Goal: Task Accomplishment & Management: Manage account settings

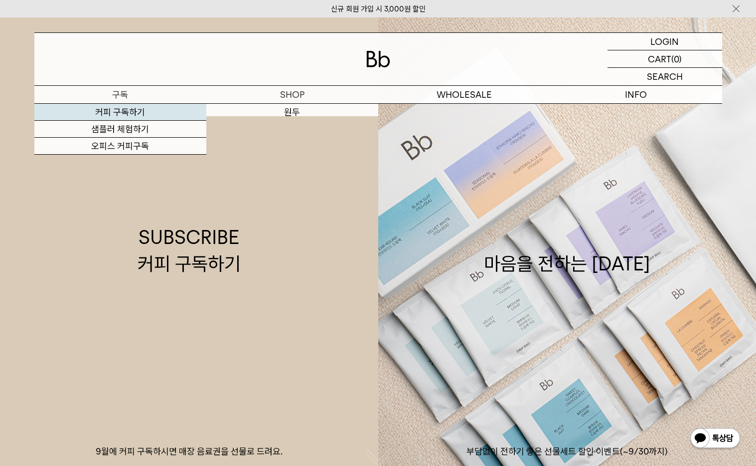
click at [127, 112] on link "커피 구독하기" at bounding box center [120, 112] width 172 height 17
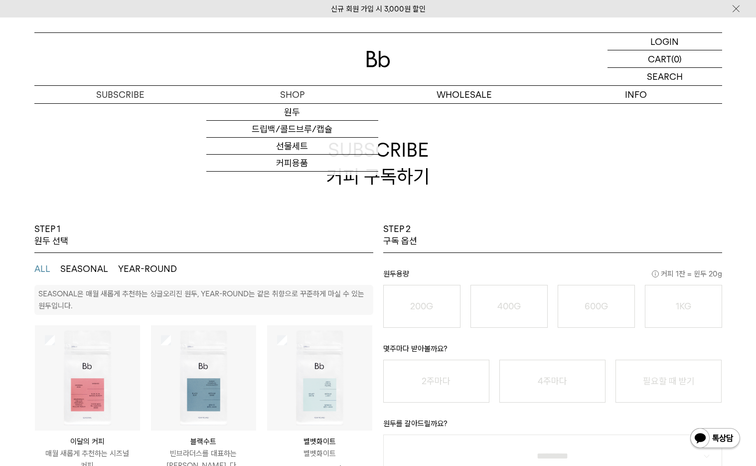
click at [362, 58] on div at bounding box center [378, 59] width 688 height 52
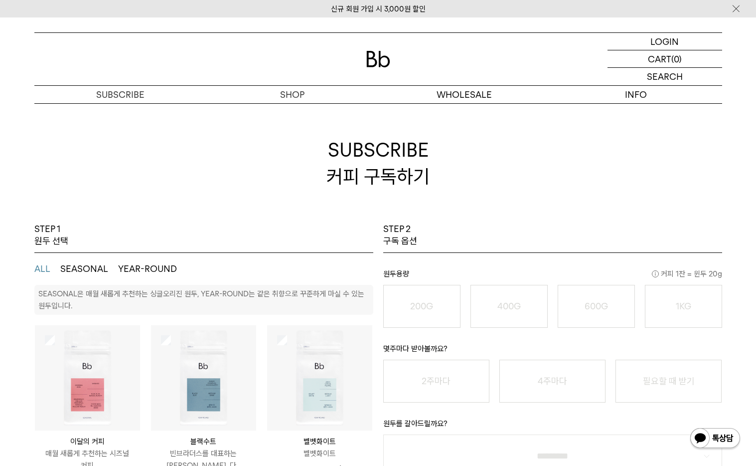
click at [372, 58] on img at bounding box center [378, 59] width 24 height 16
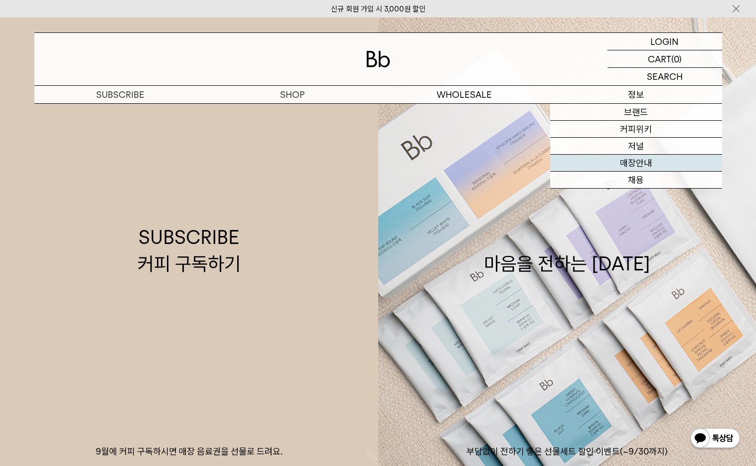
click at [638, 159] on link "매장안내" at bounding box center [636, 163] width 172 height 17
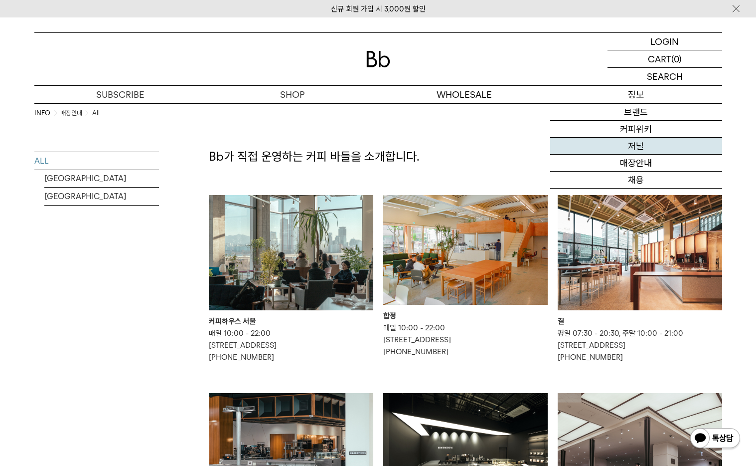
click at [632, 152] on link "저널" at bounding box center [636, 146] width 172 height 17
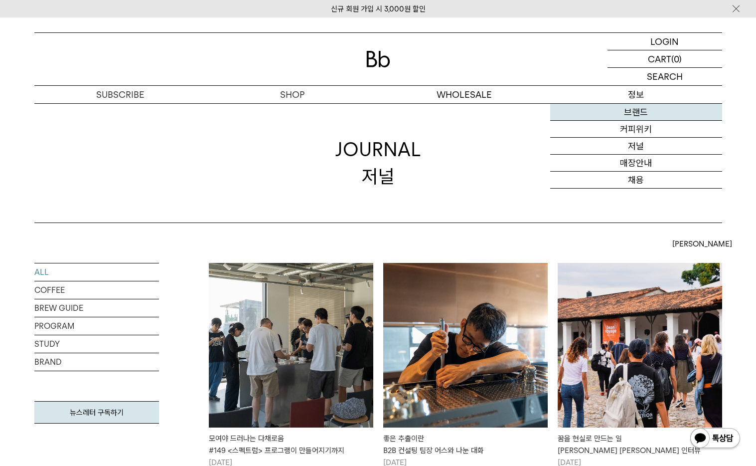
click at [632, 109] on link "브랜드" at bounding box center [636, 112] width 172 height 17
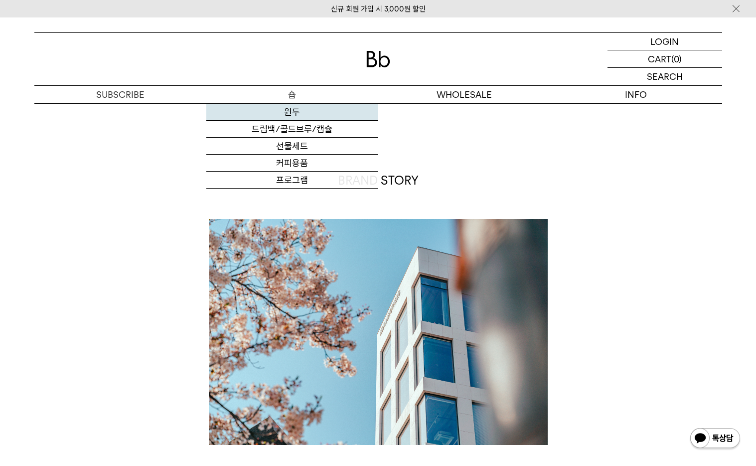
click at [309, 105] on link "원두" at bounding box center [292, 112] width 172 height 17
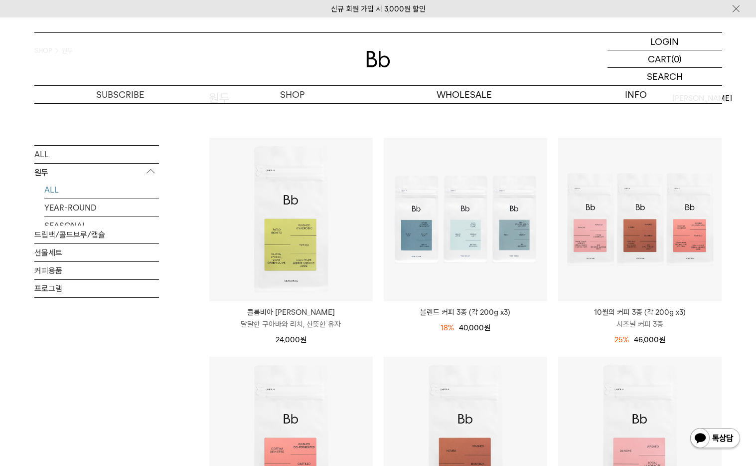
scroll to position [165, 0]
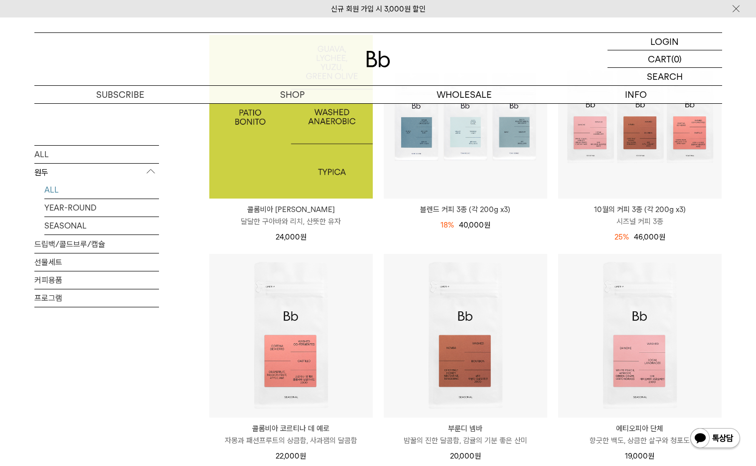
click at [335, 169] on img at bounding box center [291, 117] width 164 height 164
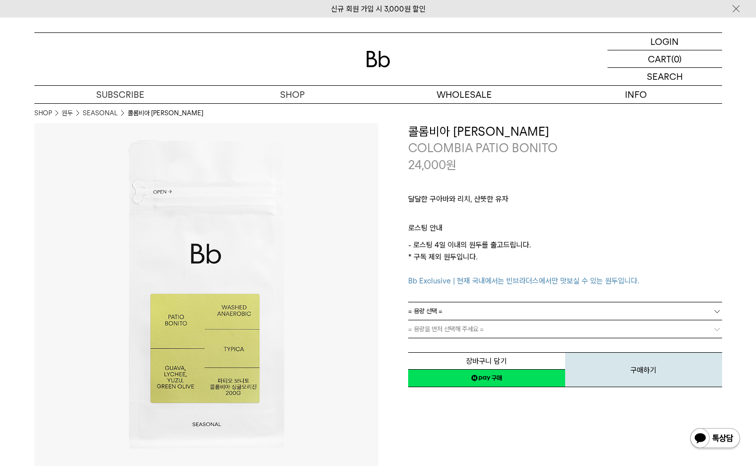
click at [435, 308] on span "= 용량 선택 =" at bounding box center [425, 310] width 34 height 17
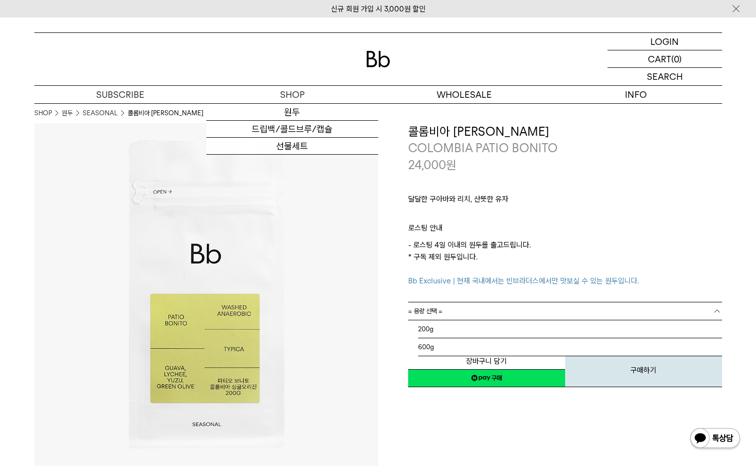
click at [372, 57] on img at bounding box center [378, 59] width 24 height 16
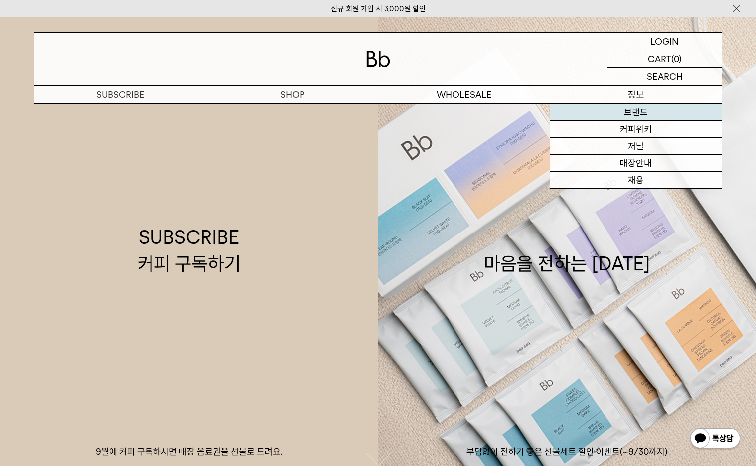
click at [646, 111] on link "브랜드" at bounding box center [636, 112] width 172 height 17
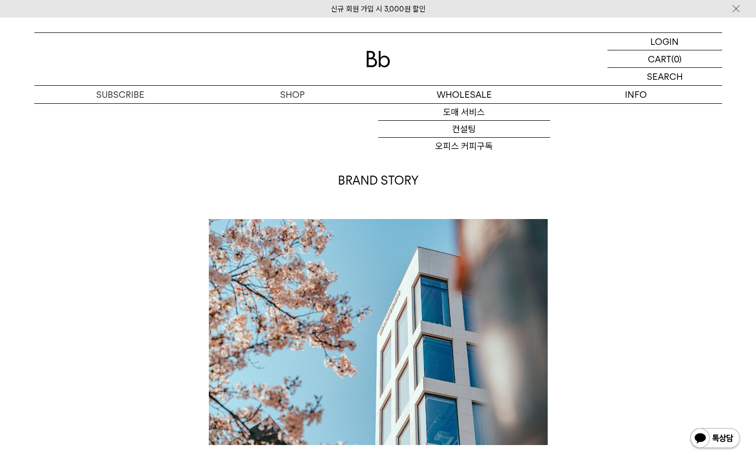
click at [387, 53] on img at bounding box center [378, 59] width 24 height 16
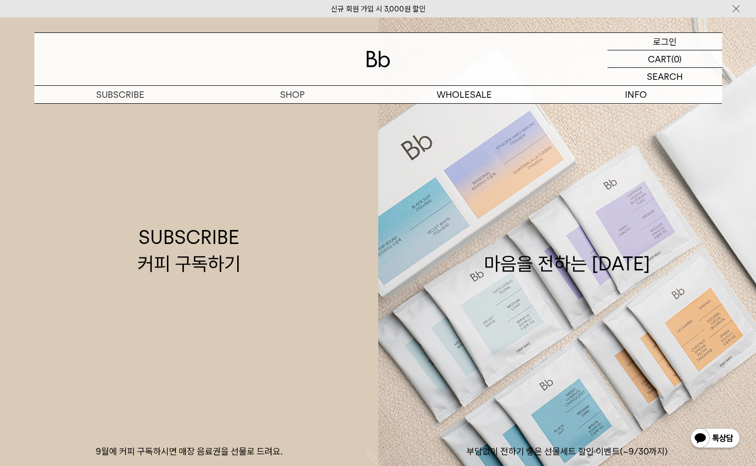
click at [666, 46] on p "로그인" at bounding box center [665, 41] width 24 height 17
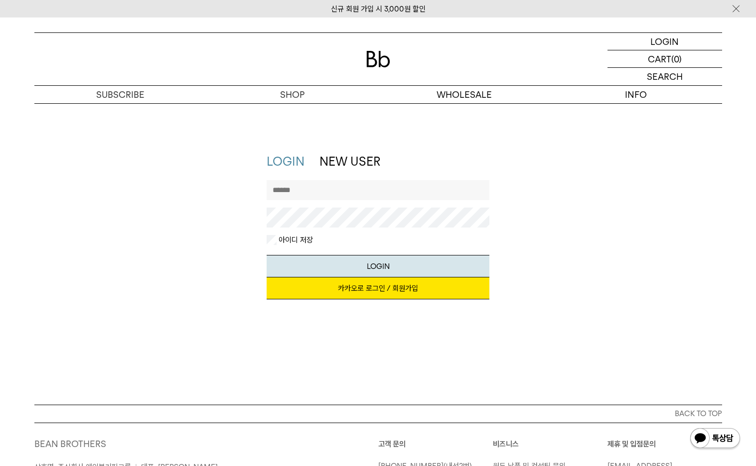
click at [365, 283] on link "카카오로 로그인 / 회원가입" at bounding box center [378, 288] width 223 height 22
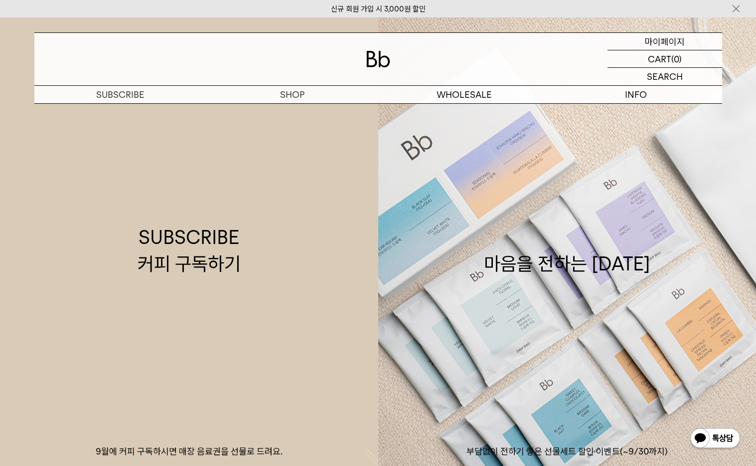
click at [671, 42] on p "마이페이지" at bounding box center [665, 41] width 40 height 17
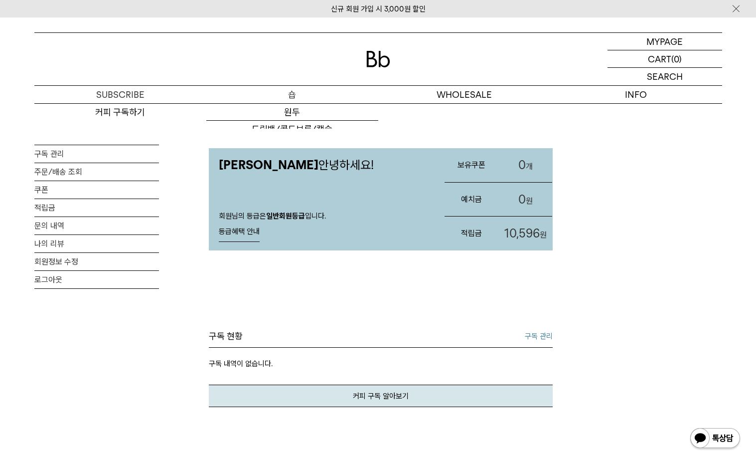
click at [273, 97] on p "숍" at bounding box center [292, 94] width 172 height 17
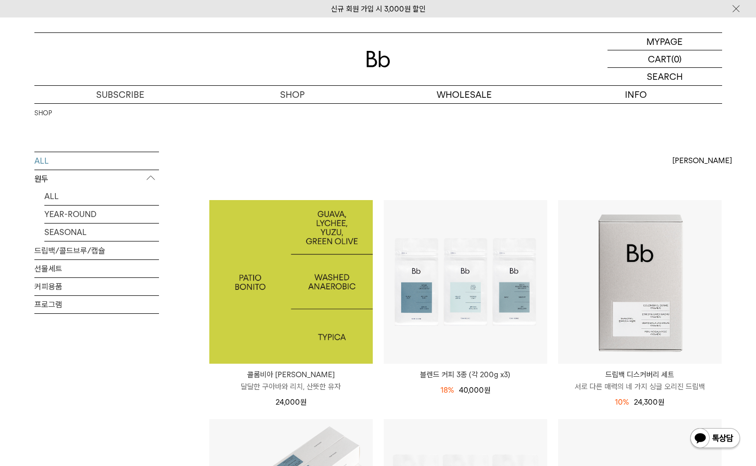
click at [353, 316] on img at bounding box center [291, 282] width 164 height 164
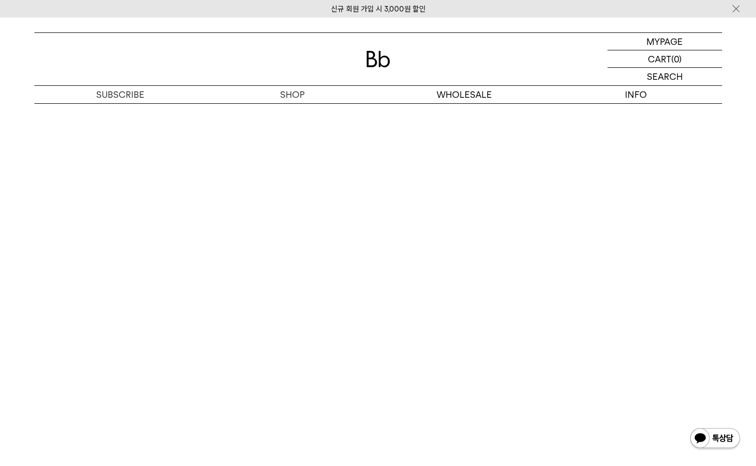
scroll to position [1711, 0]
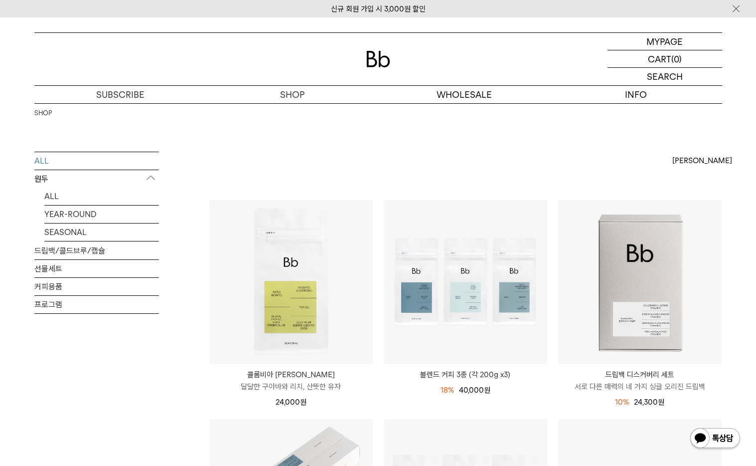
click at [0, 0] on div "원두 드립백/콜드브루/캡슐 선물세트 커피용품 프로그램" at bounding box center [0, 0] width 0 height 0
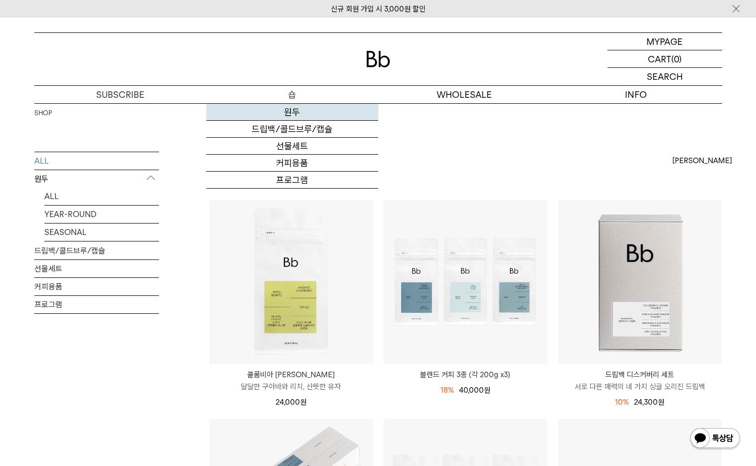
click at [294, 108] on link "원두" at bounding box center [292, 112] width 172 height 17
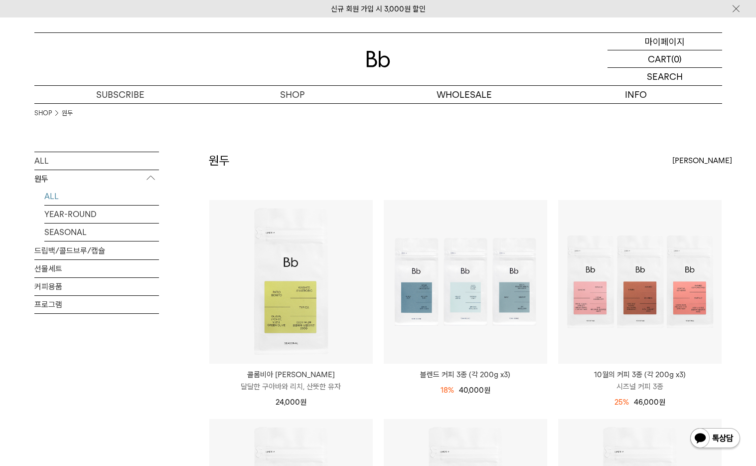
click at [662, 44] on p "마이페이지" at bounding box center [665, 41] width 40 height 17
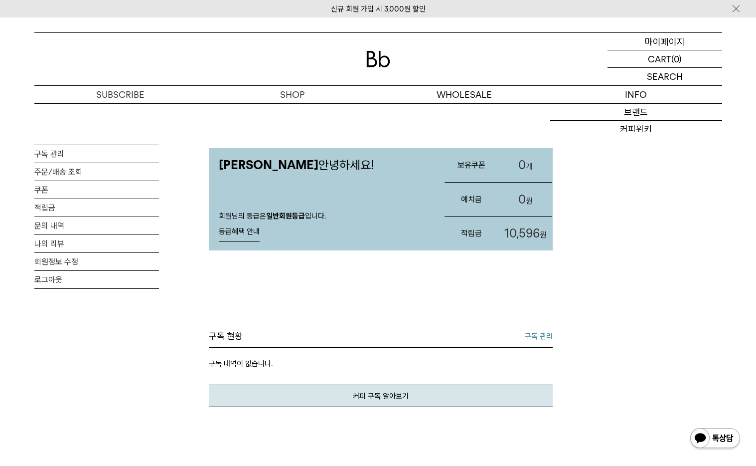
click at [647, 38] on p "마이페이지" at bounding box center [665, 41] width 40 height 17
click at [55, 168] on link "주문/배송 조회" at bounding box center [96, 171] width 125 height 17
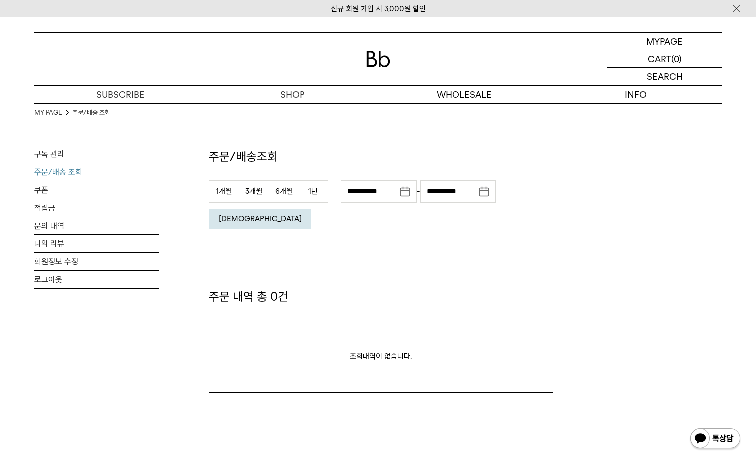
click at [60, 163] on link "주문/배송 조회" at bounding box center [96, 171] width 125 height 17
click at [58, 150] on link "구독 관리" at bounding box center [96, 153] width 125 height 17
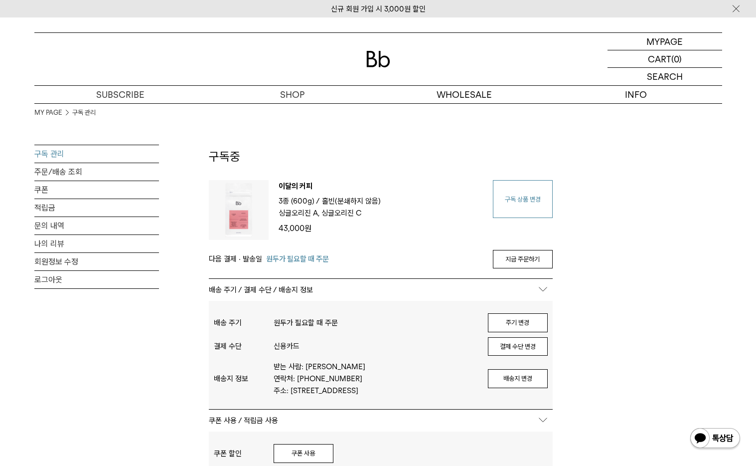
click at [524, 201] on link "구독 상품 변경" at bounding box center [523, 199] width 60 height 38
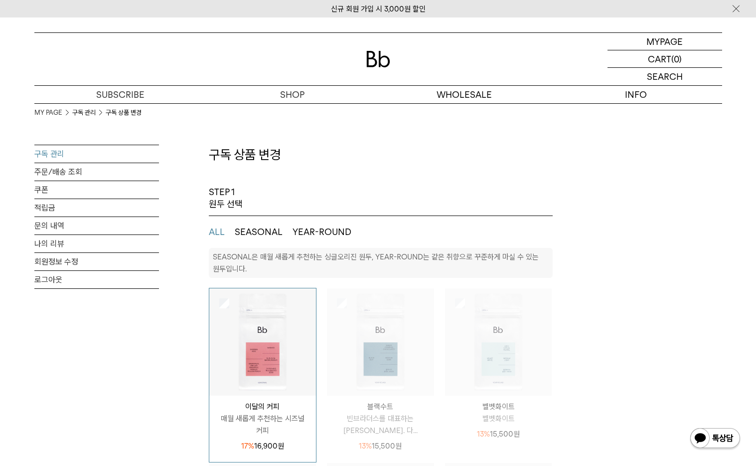
select select "**"
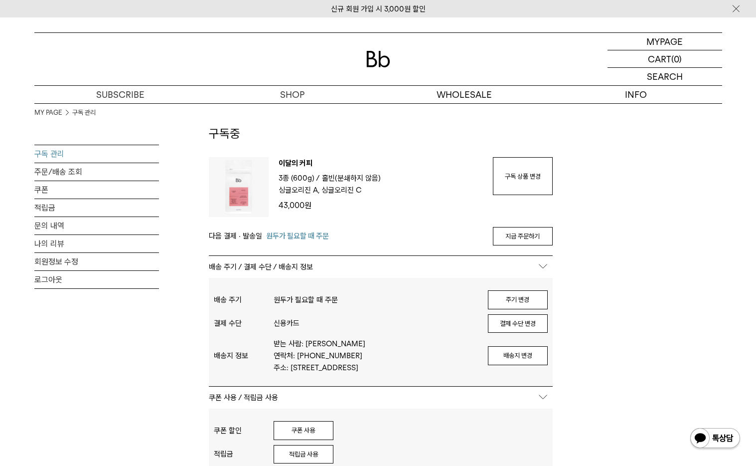
scroll to position [28, 0]
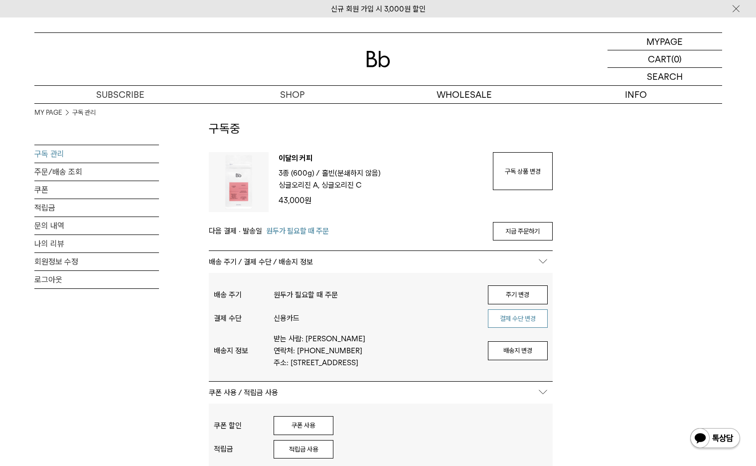
click at [533, 316] on button "결제 수단 변경" at bounding box center [518, 318] width 60 height 19
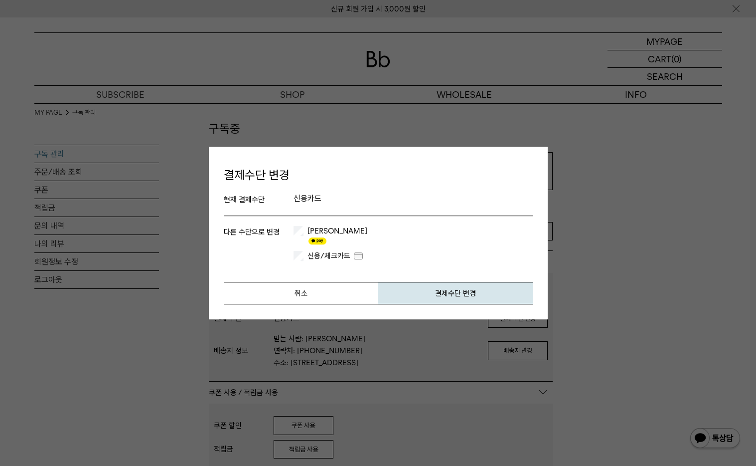
click at [336, 258] on div "다른 수단으로 변경 카카오페이 신용/체크카드 개인카드" at bounding box center [378, 243] width 309 height 45
click at [335, 251] on label "신용/체크카드" at bounding box center [335, 256] width 59 height 10
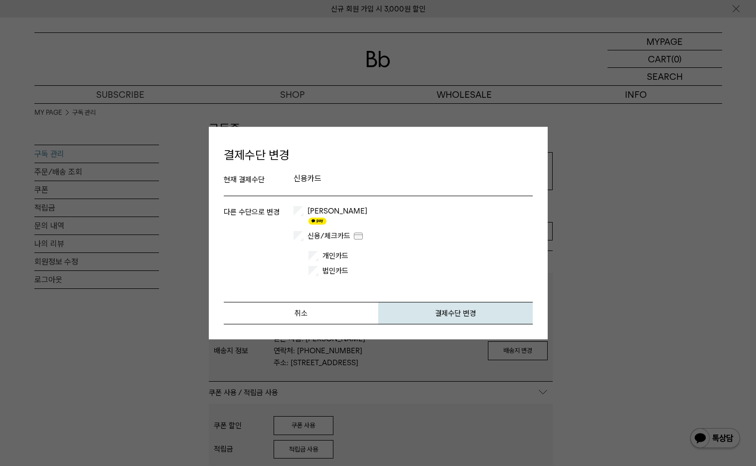
click at [328, 244] on div "개인카드 법인카드 사업자번호" at bounding box center [413, 261] width 239 height 40
click at [330, 251] on label "개인카드" at bounding box center [352, 256] width 62 height 10
click at [473, 313] on button "결제수단 변경" at bounding box center [455, 313] width 155 height 22
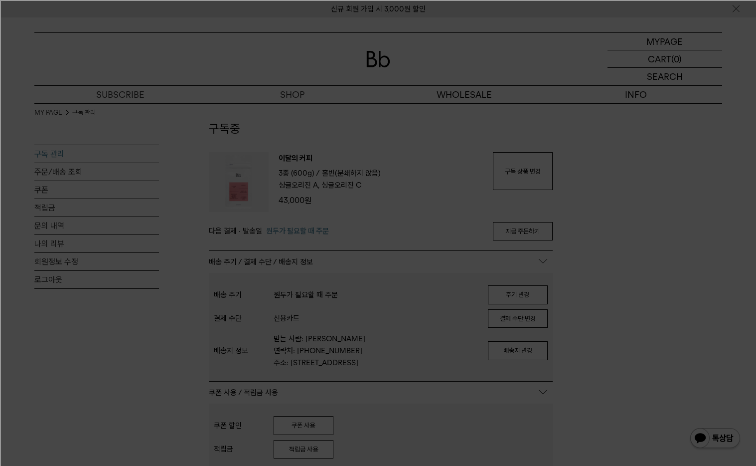
scroll to position [0, 0]
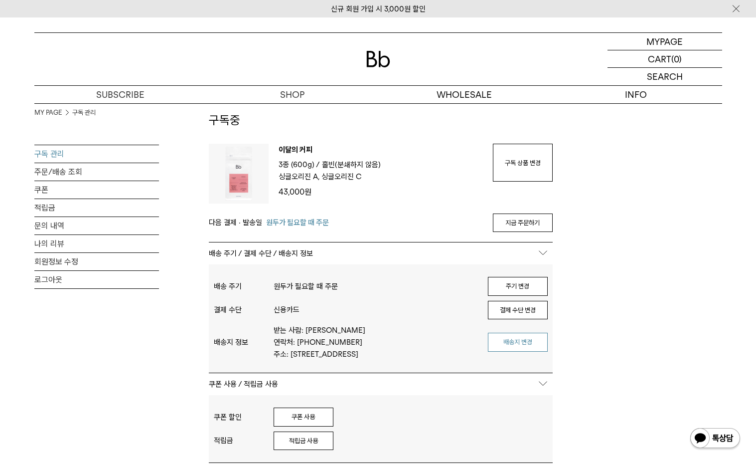
scroll to position [101, 0]
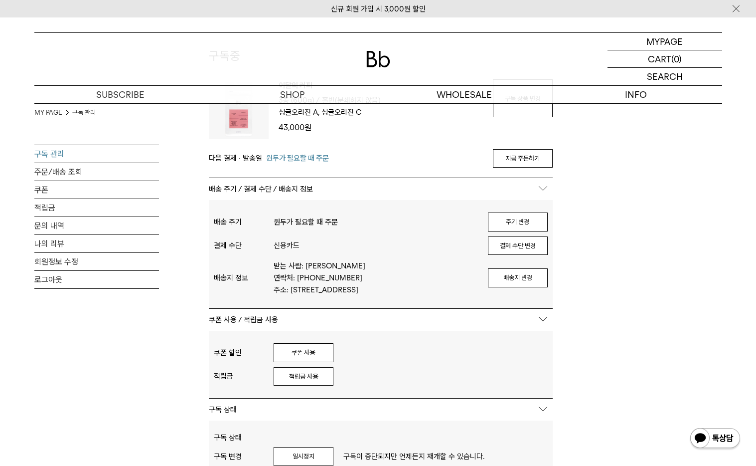
click button "적립금 사용"
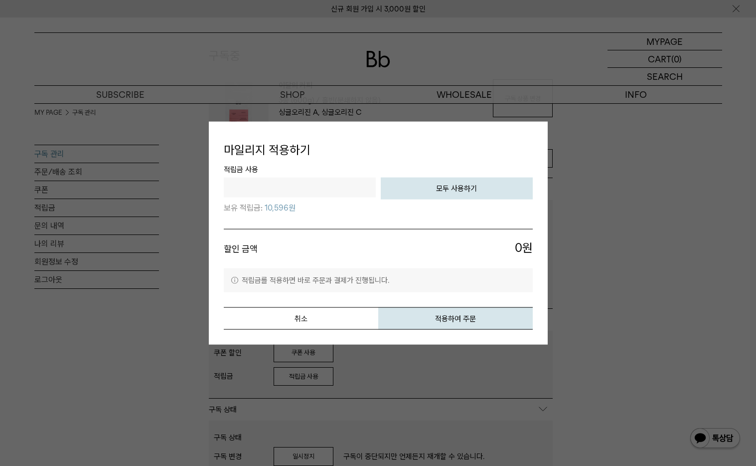
click button "모두 사용하기"
type input "*****"
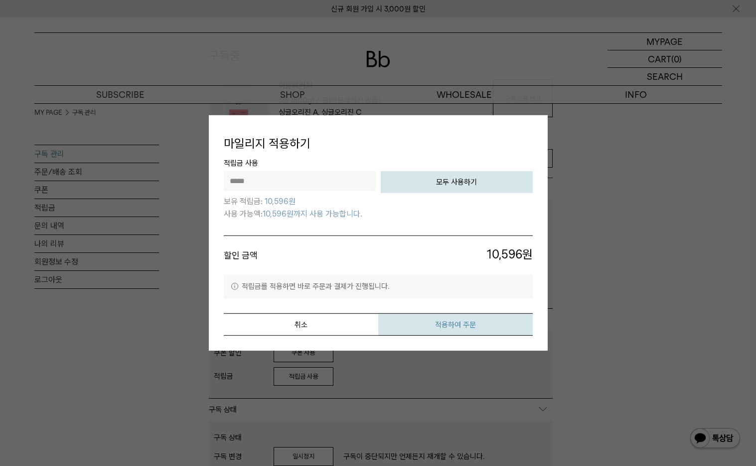
click button "적용하여 주문"
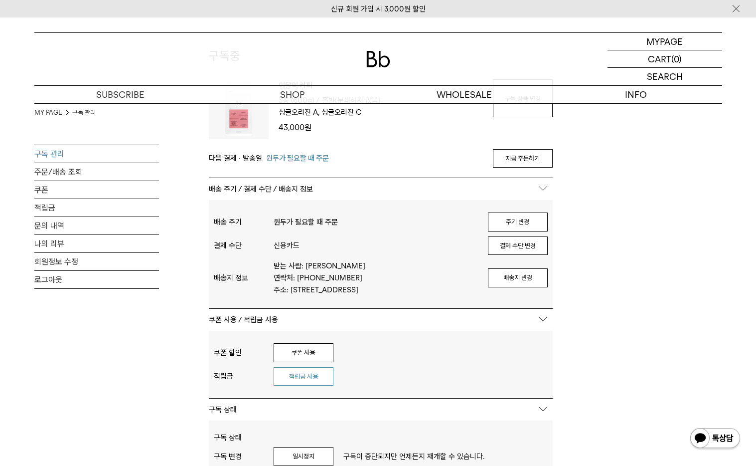
click button "적립금 사용"
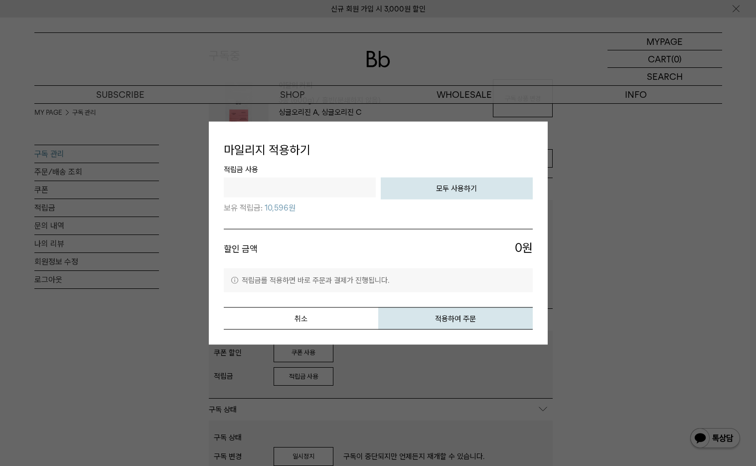
click button "모두 사용하기"
type input "*****"
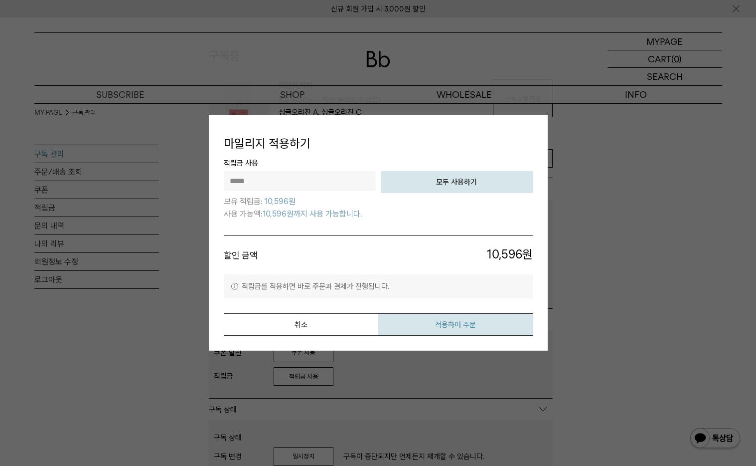
click button "적용하여 주문"
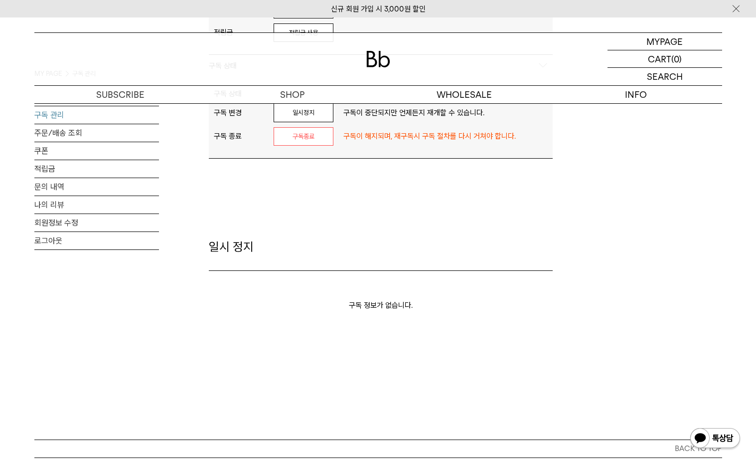
scroll to position [344, 0]
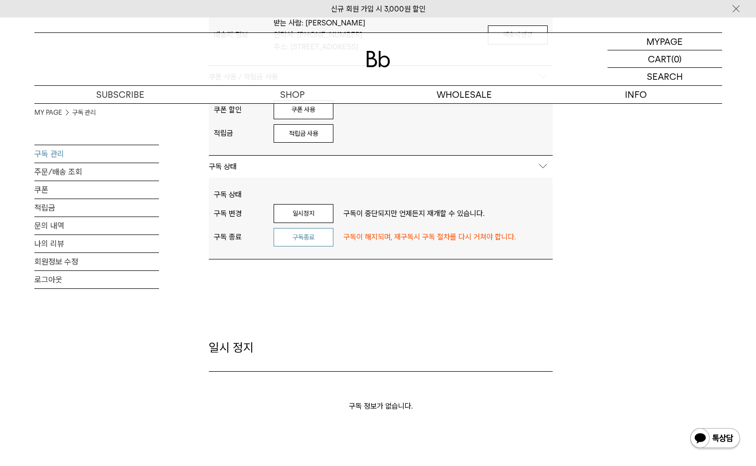
click button "구독종료"
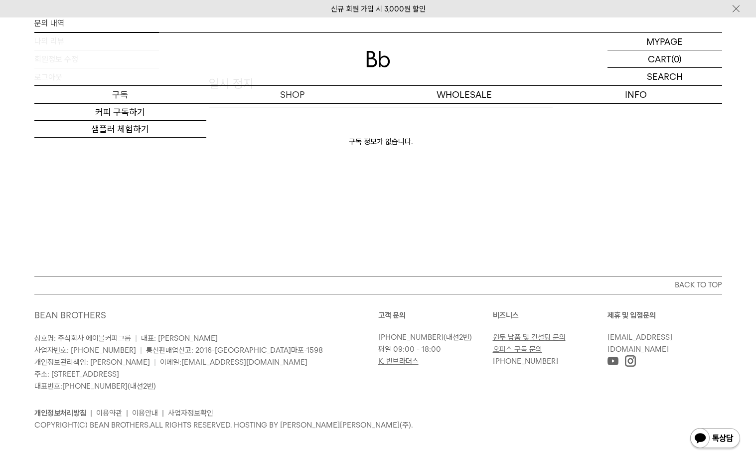
click at [118, 97] on p "구독" at bounding box center [120, 94] width 172 height 17
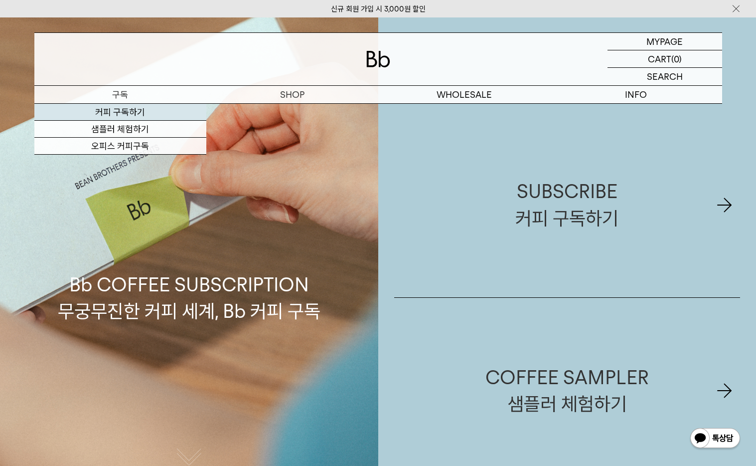
click at [117, 111] on link "커피 구독하기" at bounding box center [120, 112] width 172 height 17
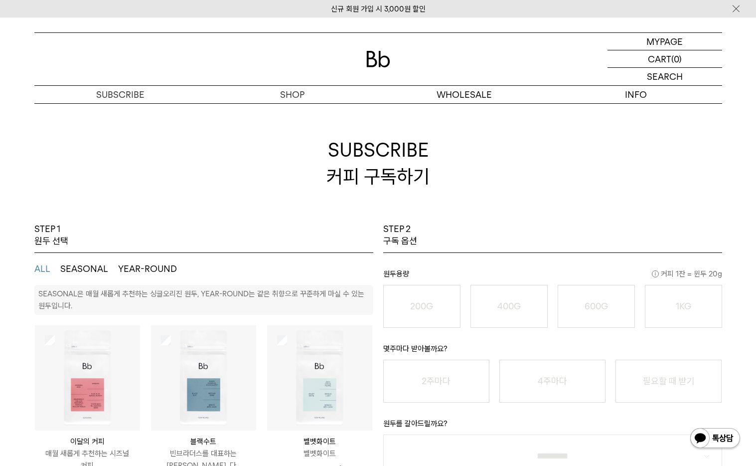
scroll to position [80, 0]
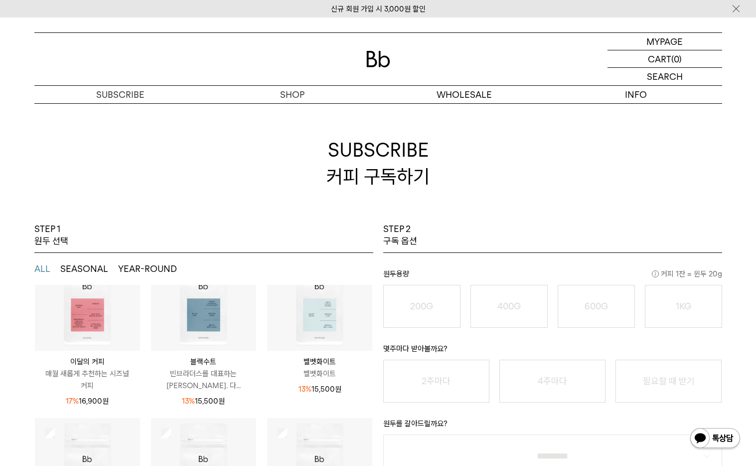
click at [94, 296] on img at bounding box center [87, 297] width 105 height 105
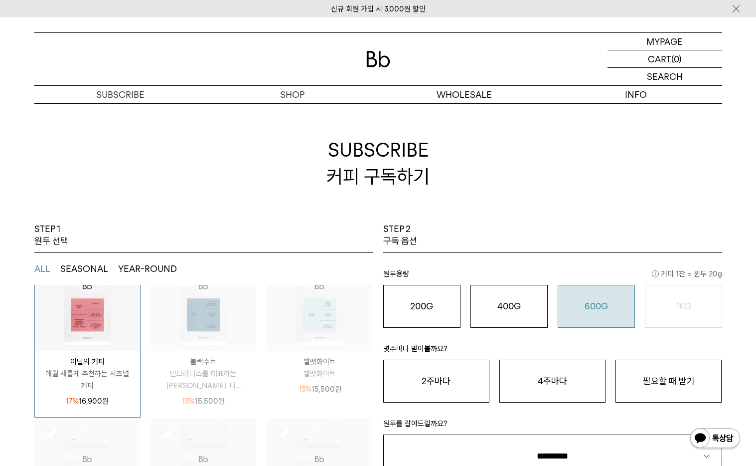
click at [574, 305] on div "600G 43,000 원" at bounding box center [596, 306] width 66 height 12
click at [633, 364] on button "필요할 때 받기" at bounding box center [669, 380] width 106 height 43
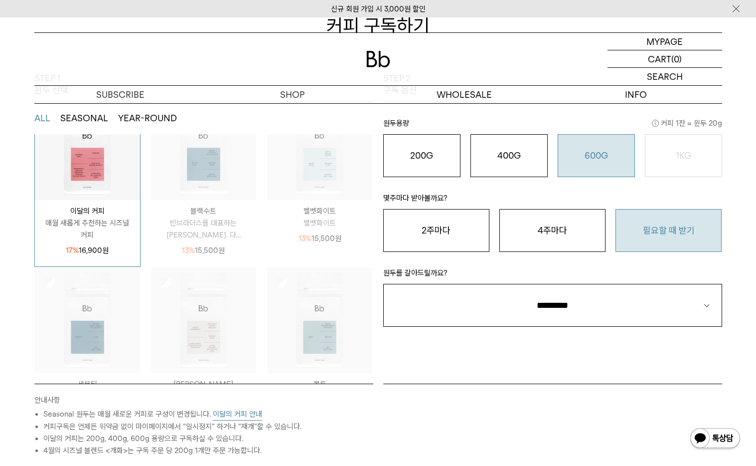
scroll to position [169, 0]
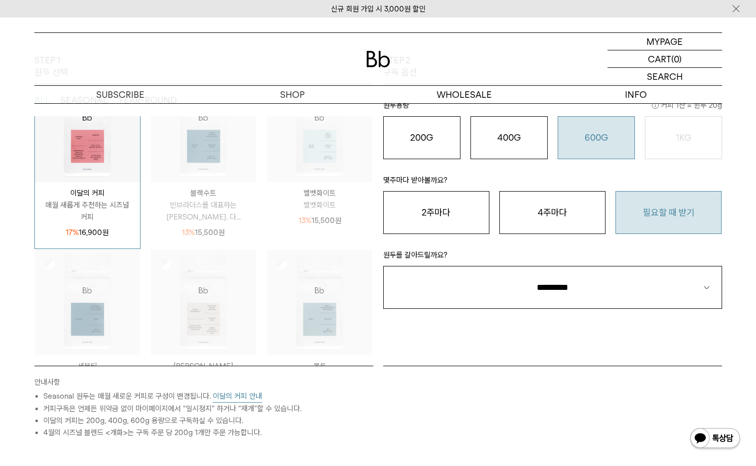
click at [571, 294] on select "**********" at bounding box center [552, 287] width 339 height 43
select select "**"
click at [383, 266] on select "**********" at bounding box center [552, 287] width 339 height 43
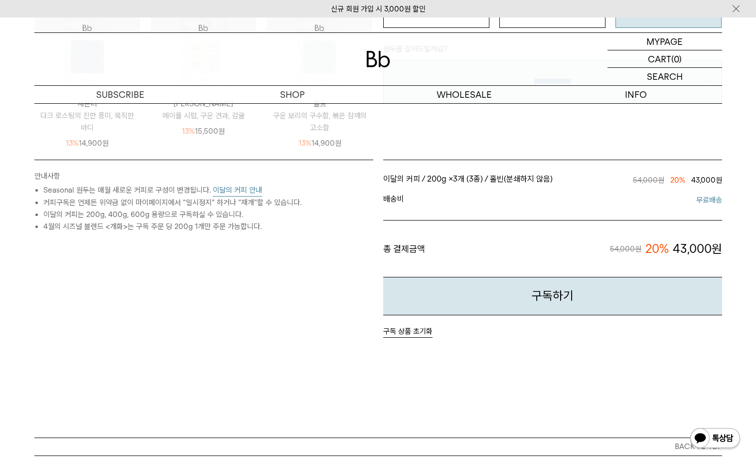
scroll to position [376, 0]
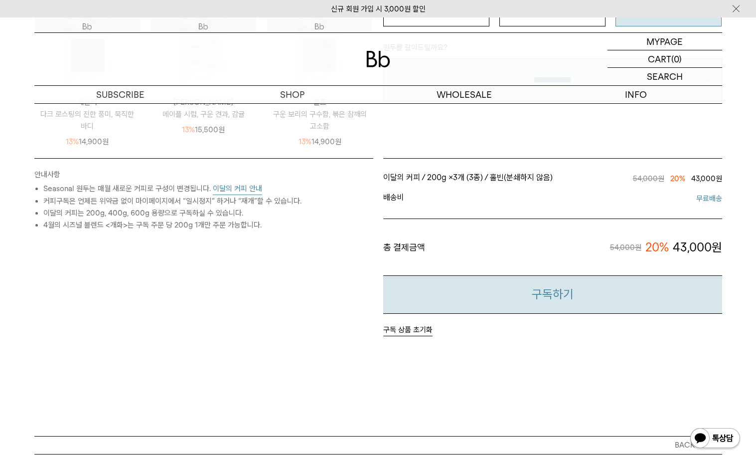
click at [463, 314] on button "구독하기" at bounding box center [552, 294] width 339 height 38
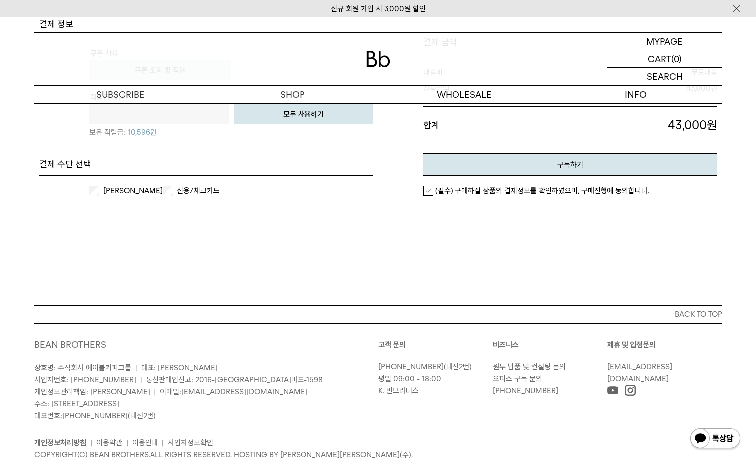
scroll to position [492, 0]
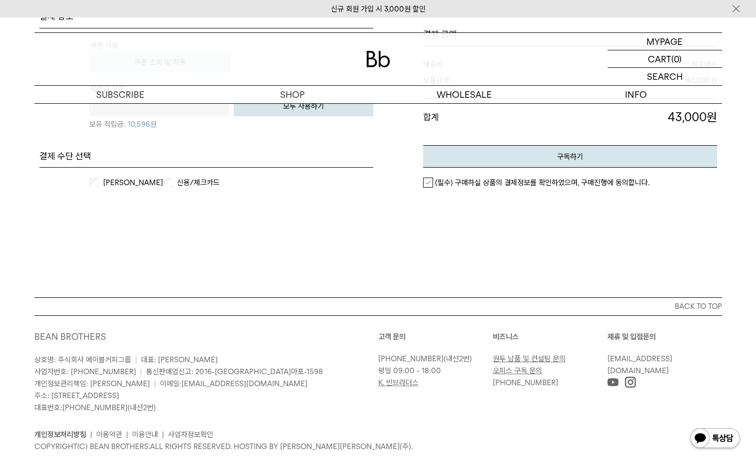
click at [201, 188] on div "[PERSON_NAME] 신용/체크카드 개인카드 법인카드" at bounding box center [206, 183] width 334 height 30
click at [185, 179] on label "신용/체크카드" at bounding box center [206, 183] width 62 height 10
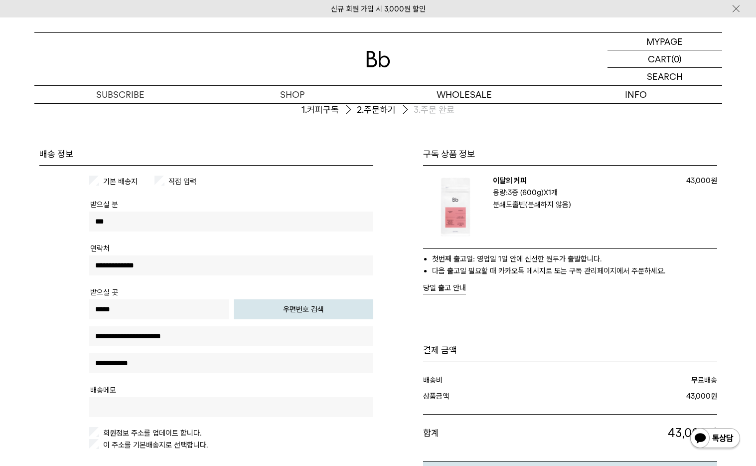
scroll to position [0, 0]
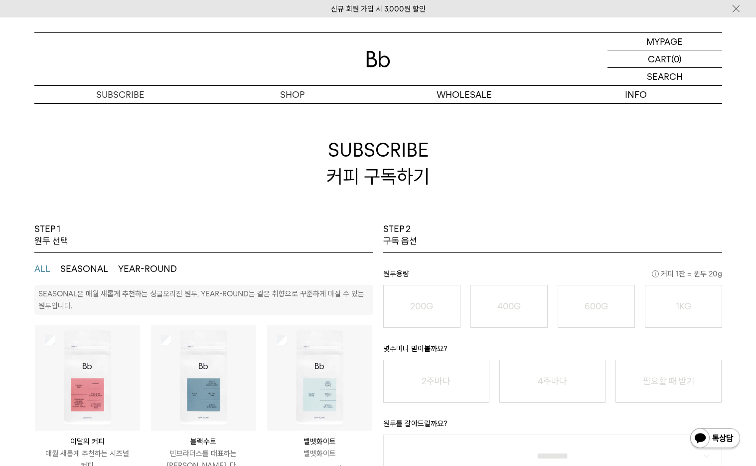
click at [101, 270] on button "SEASONAL" at bounding box center [84, 269] width 48 height 12
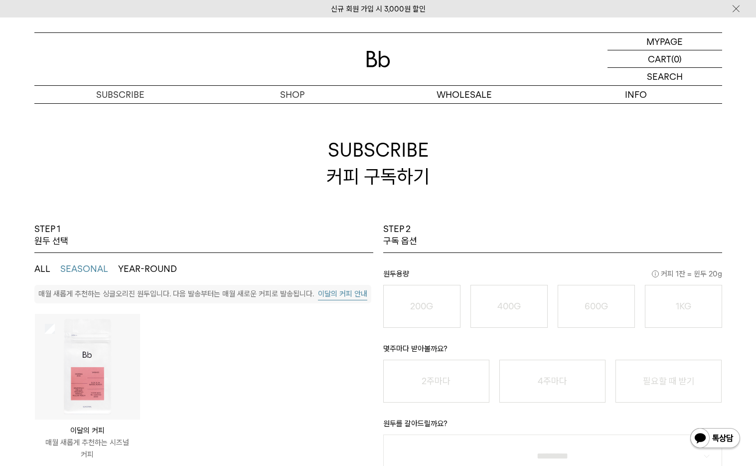
click at [141, 272] on button "YEAR-ROUND" at bounding box center [147, 269] width 59 height 12
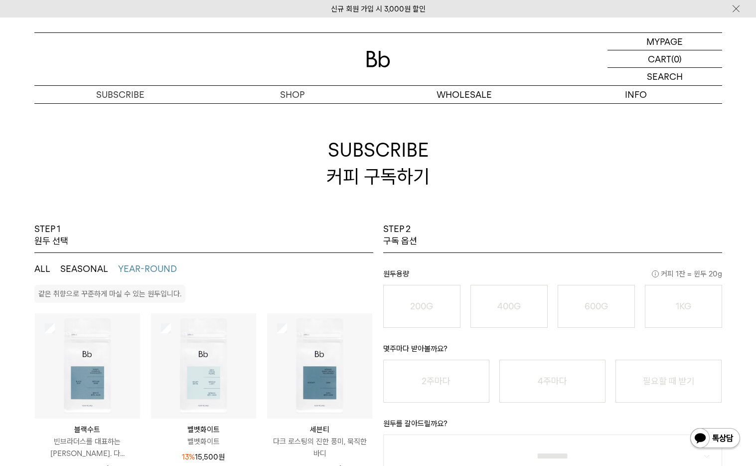
click at [86, 268] on button "SEASONAL" at bounding box center [84, 269] width 48 height 12
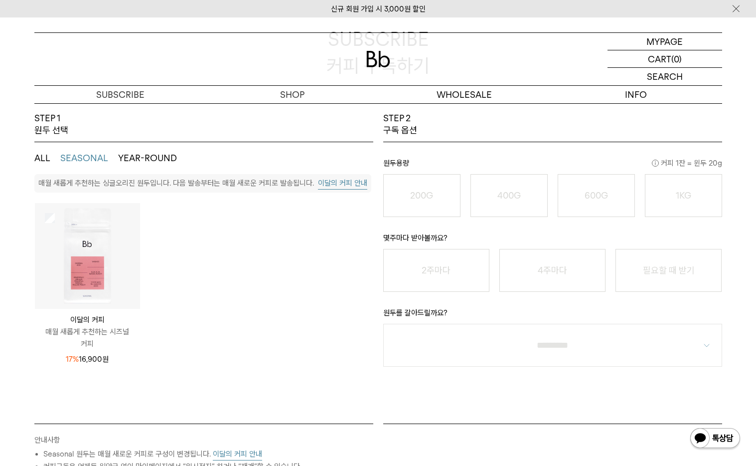
scroll to position [103, 0]
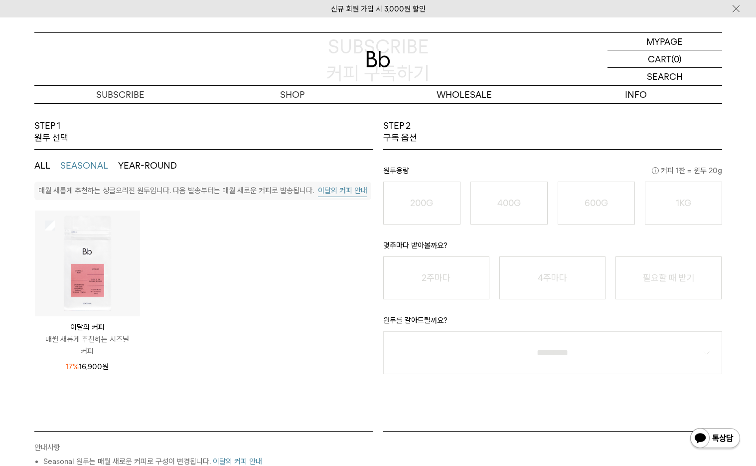
click at [342, 193] on button "이달의 커피 안내" at bounding box center [342, 190] width 49 height 12
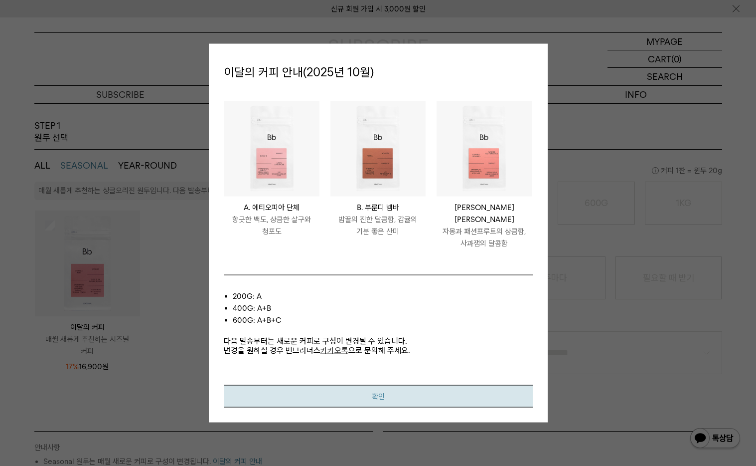
click at [356, 389] on button "확인" at bounding box center [378, 395] width 309 height 22
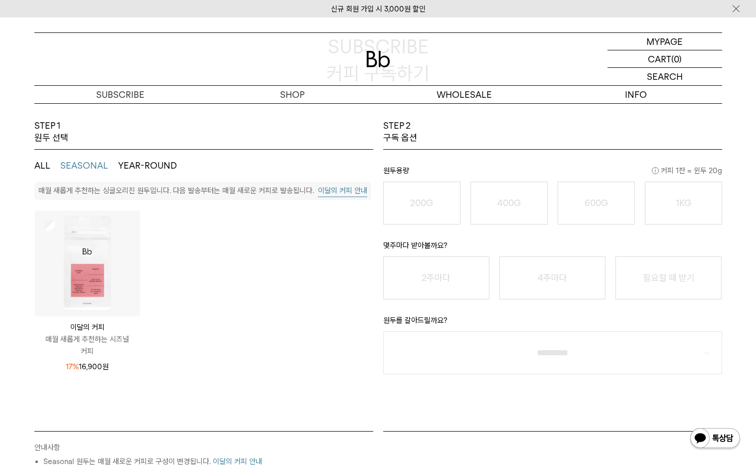
click at [50, 162] on ul "ALL SEASONAL YEAR-ROUND" at bounding box center [203, 166] width 339 height 32
click at [46, 164] on button "ALL" at bounding box center [42, 166] width 16 height 12
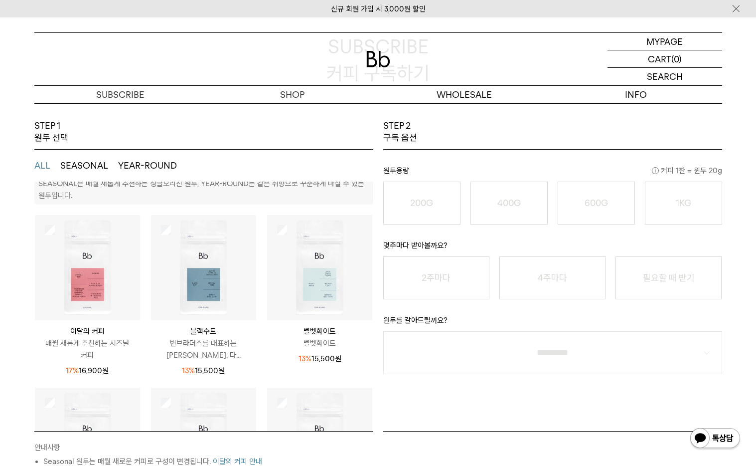
scroll to position [0, 0]
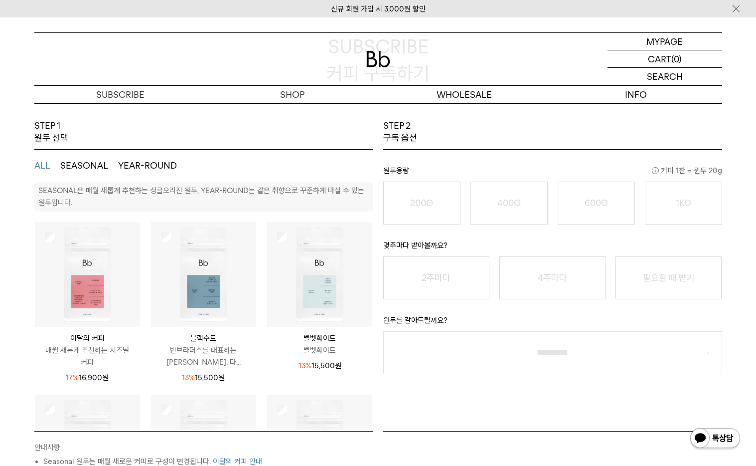
click at [60, 239] on img at bounding box center [87, 274] width 105 height 105
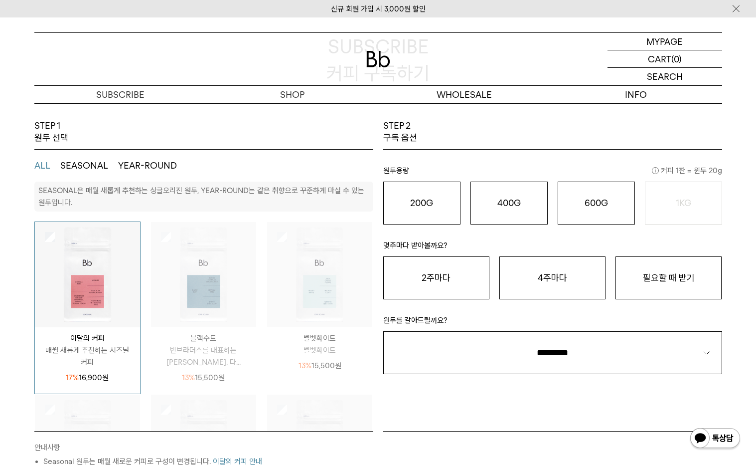
click at [60, 239] on img at bounding box center [87, 274] width 105 height 105
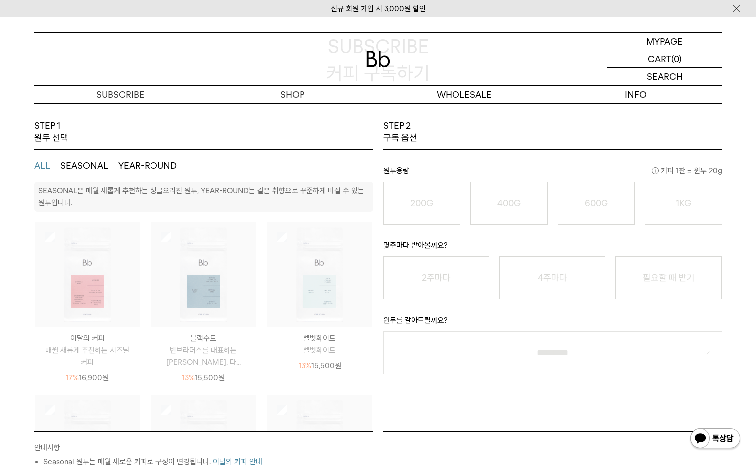
click at [60, 239] on img at bounding box center [87, 274] width 105 height 105
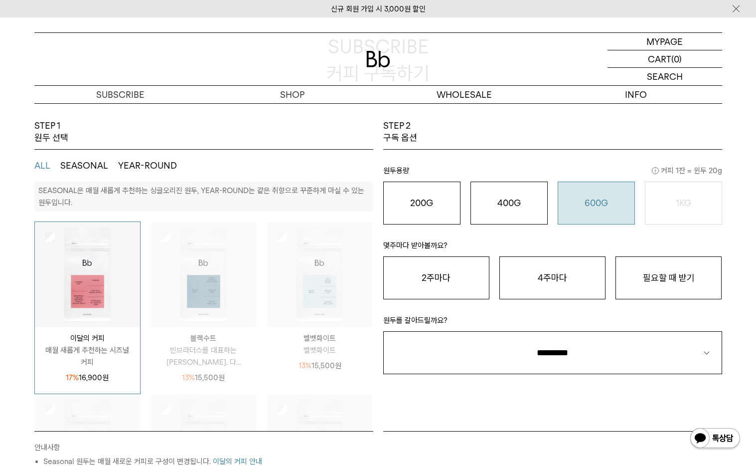
click at [606, 190] on button "600G 43,000 원" at bounding box center [596, 202] width 77 height 43
click at [619, 254] on p "몇주마다 받아볼까요?" at bounding box center [552, 247] width 339 height 17
click at [629, 269] on button "필요할 때 받기" at bounding box center [669, 277] width 106 height 43
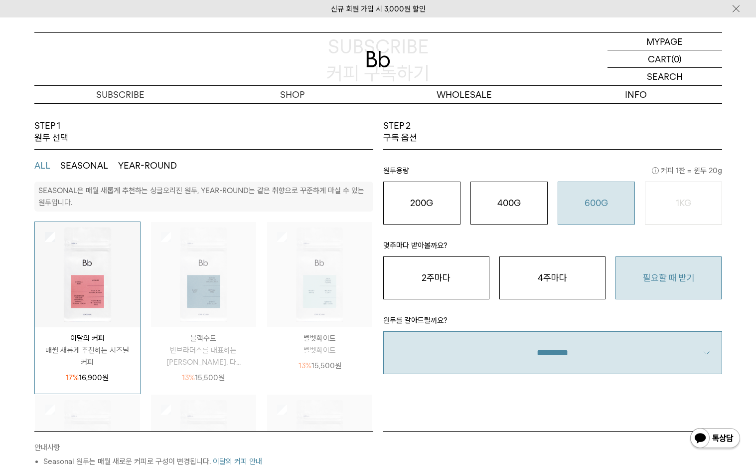
click at [592, 337] on select "**********" at bounding box center [552, 352] width 339 height 43
select select "**"
click at [383, 331] on select "**********" at bounding box center [552, 352] width 339 height 43
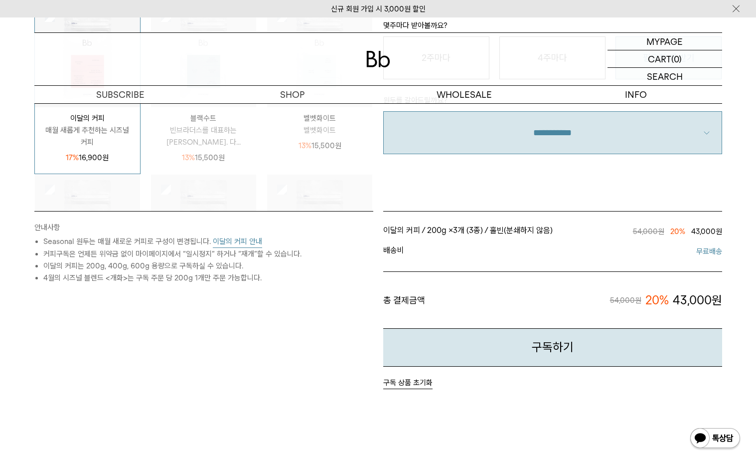
scroll to position [332, 0]
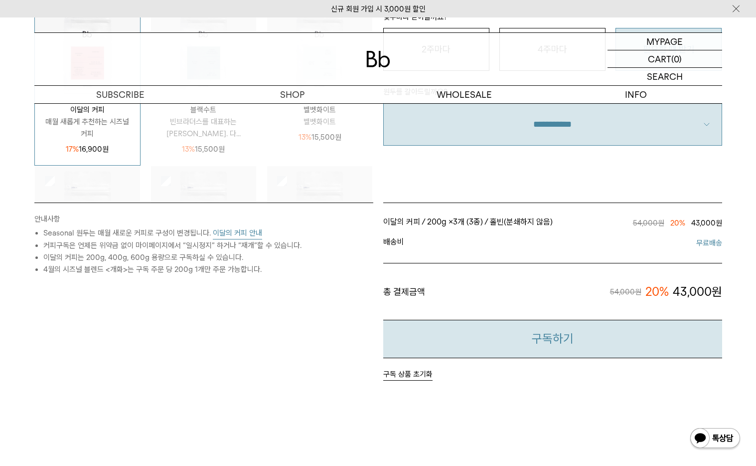
click at [524, 336] on button "구독하기" at bounding box center [552, 339] width 339 height 38
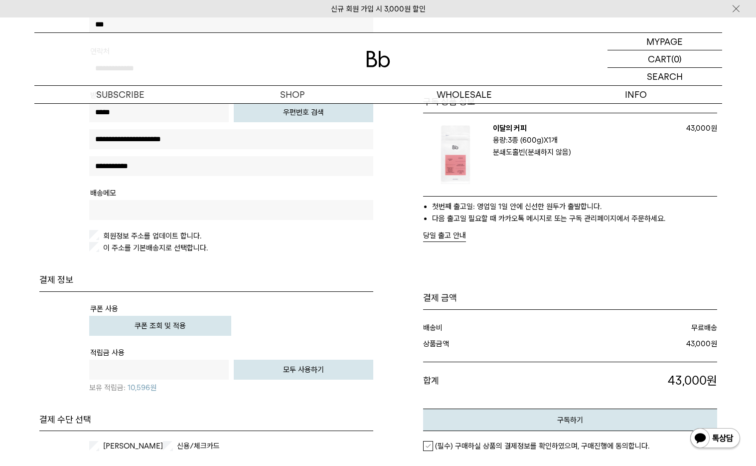
scroll to position [262, 0]
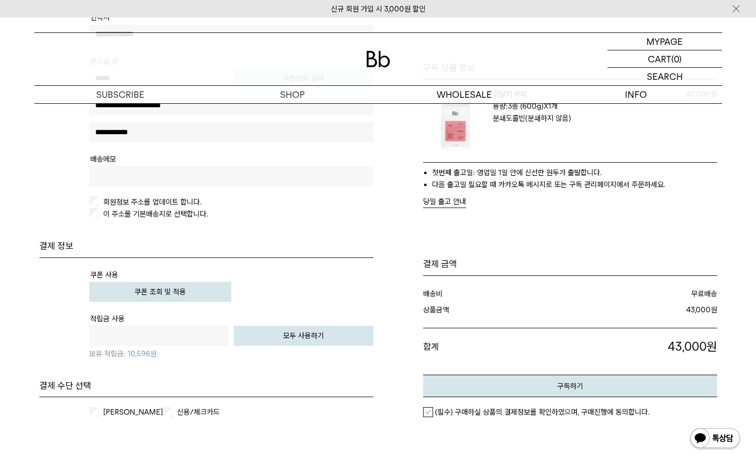
click at [264, 335] on button "모두 사용하기" at bounding box center [304, 336] width 140 height 20
type input "*****"
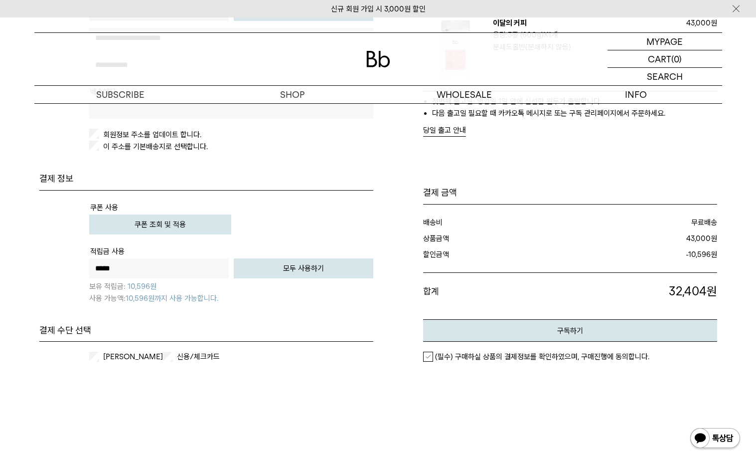
scroll to position [399, 0]
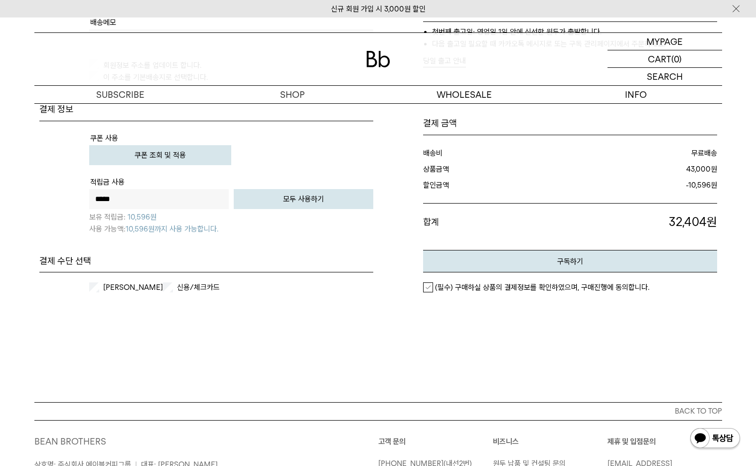
click at [433, 290] on label "(필수) 구매하실 상품의 결제정보를 확인하였으며, 구매진행에 동의합니다." at bounding box center [536, 287] width 226 height 10
click at [207, 290] on label "신용/체크카드" at bounding box center [206, 287] width 62 height 10
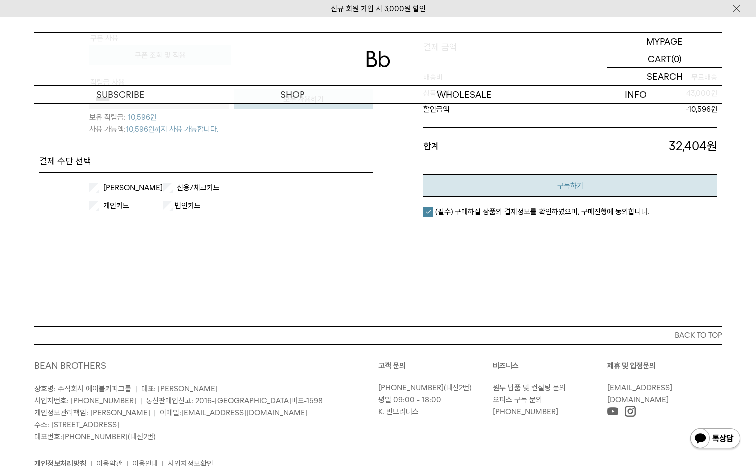
scroll to position [493, 0]
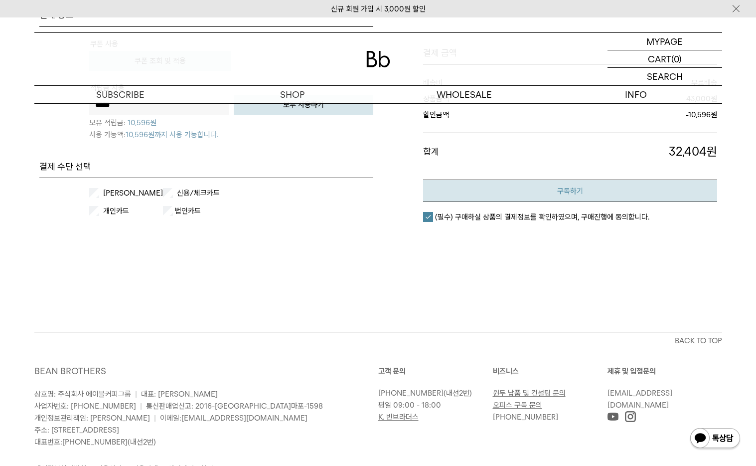
click at [576, 185] on button "구독하기" at bounding box center [570, 190] width 294 height 22
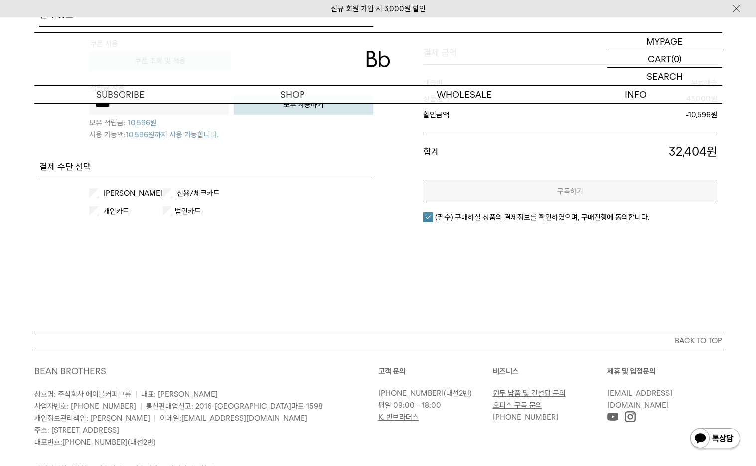
scroll to position [0, 0]
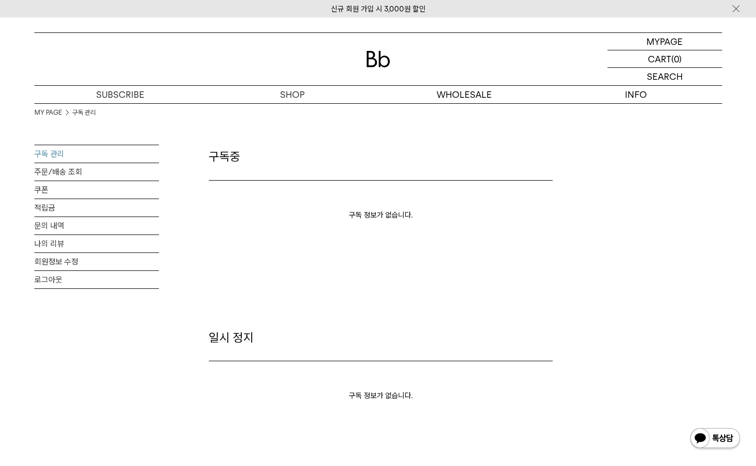
click at [55, 154] on link "구독 관리" at bounding box center [96, 153] width 125 height 17
click at [92, 102] on p "구독" at bounding box center [120, 94] width 172 height 17
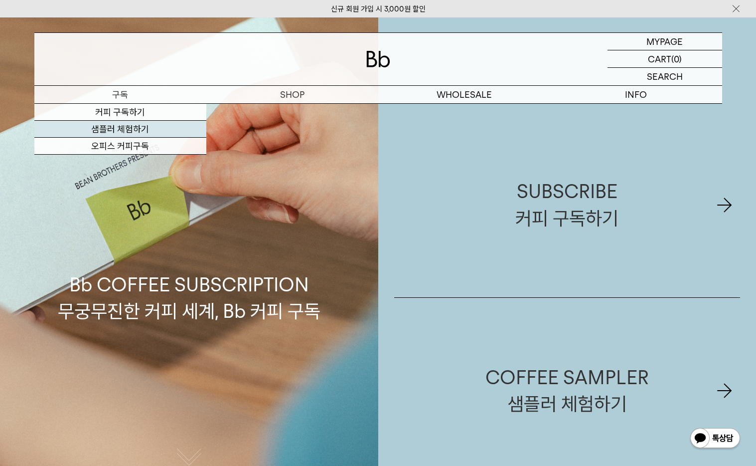
click at [178, 122] on link "샘플러 체험하기" at bounding box center [120, 129] width 172 height 17
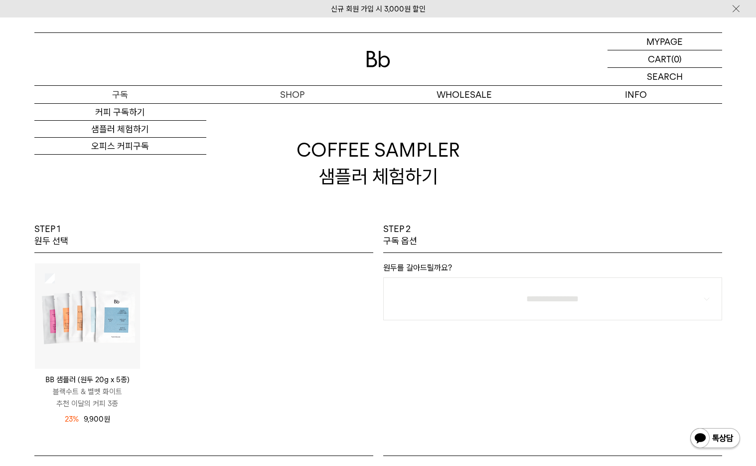
click at [140, 103] on div "커피 구독하기 샘플러 체험하기 오피스 커피구독" at bounding box center [120, 128] width 172 height 51
click at [141, 107] on link "커피 구독하기" at bounding box center [120, 112] width 172 height 17
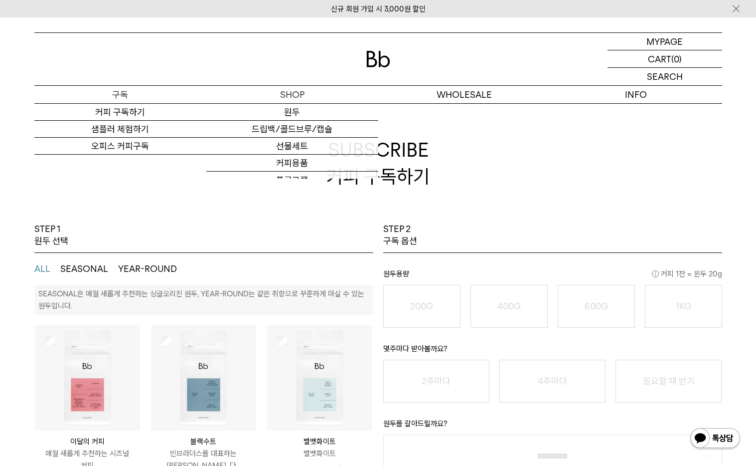
click at [138, 101] on p "구독" at bounding box center [120, 94] width 172 height 17
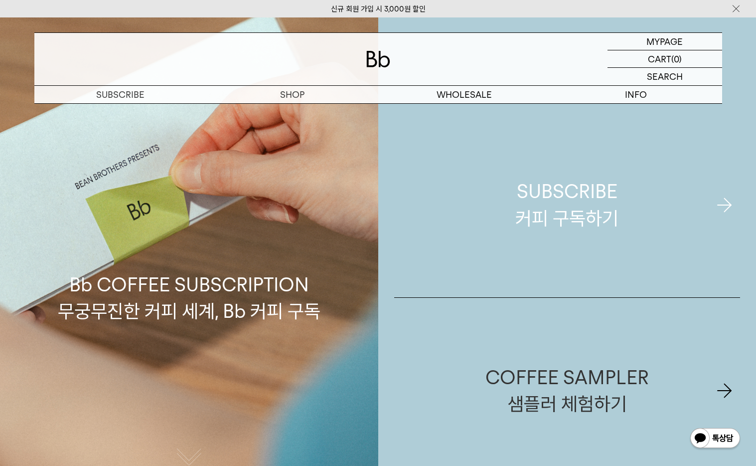
click at [430, 164] on link "SUBSCRIBE 커피 구독하기" at bounding box center [567, 204] width 347 height 185
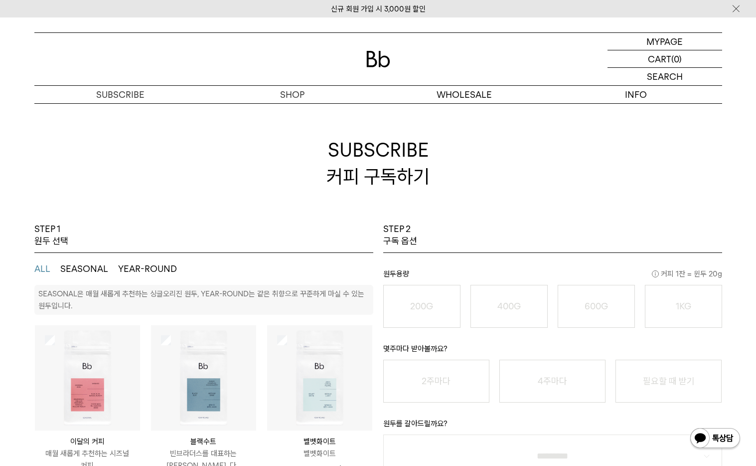
click at [112, 374] on img at bounding box center [87, 377] width 105 height 105
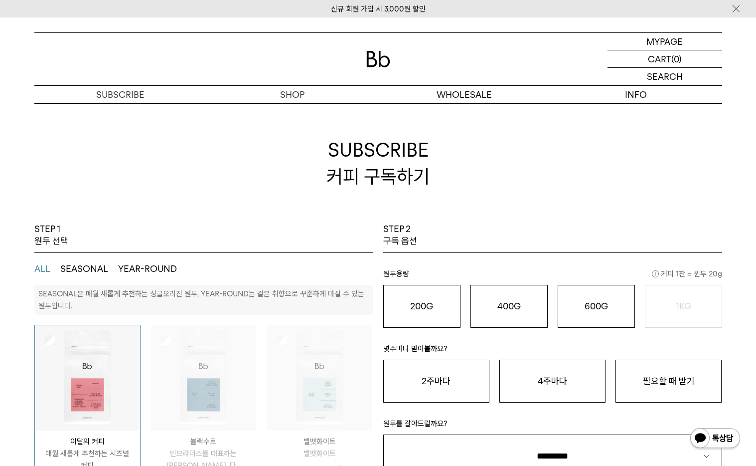
click at [554, 300] on li "600G 43,000 원" at bounding box center [596, 306] width 87 height 43
click at [583, 305] on div "600G 43,000 원" at bounding box center [596, 306] width 66 height 12
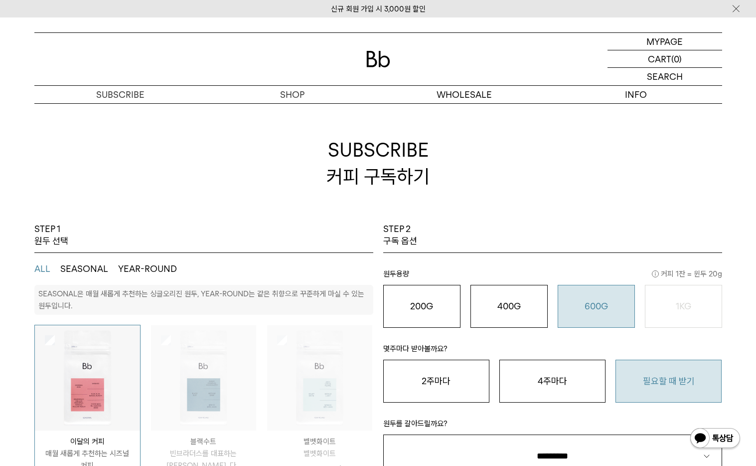
click at [659, 369] on button "필요할 때 받기" at bounding box center [669, 380] width 106 height 43
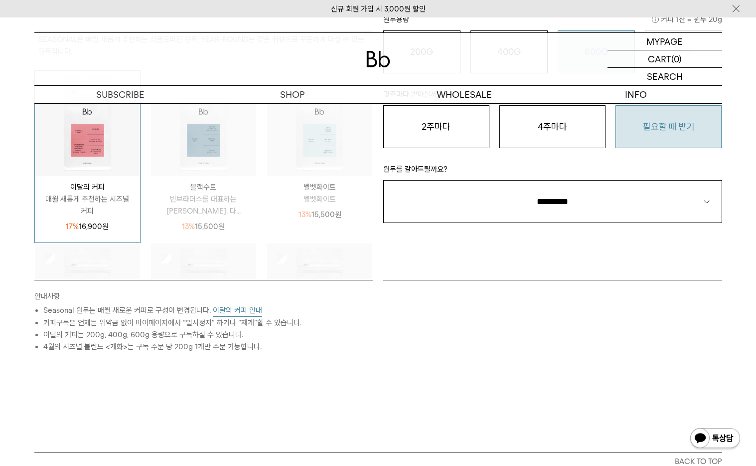
scroll to position [246, 0]
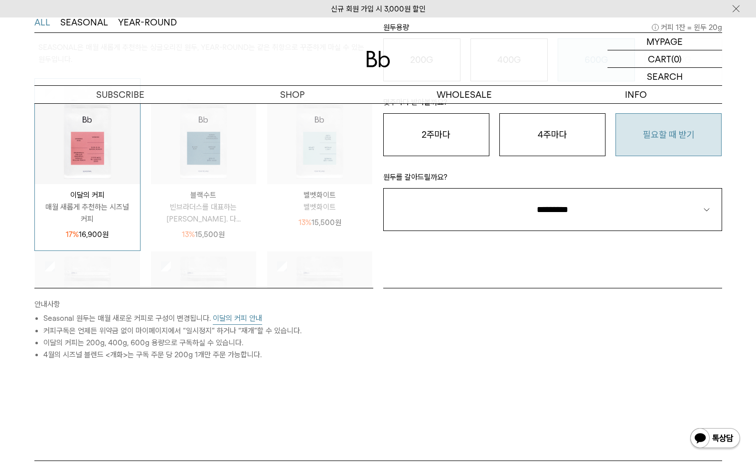
click at [532, 239] on div "STEP 2 구독 옵션 원두용량 커피 1잔 = 윈두 20g 200G 16,900 원 400G 31,000 원 600G 43,000 원 1KG …" at bounding box center [552, 132] width 349 height 311
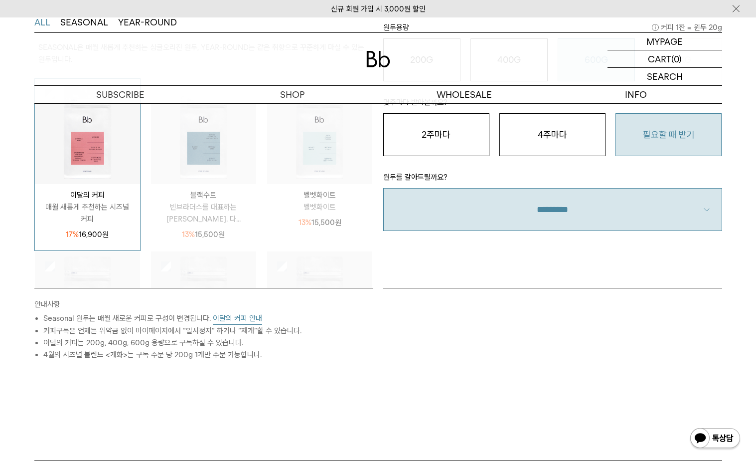
click at [531, 219] on select "**********" at bounding box center [552, 209] width 339 height 43
select select "**"
click at [383, 188] on select "**********" at bounding box center [552, 209] width 339 height 43
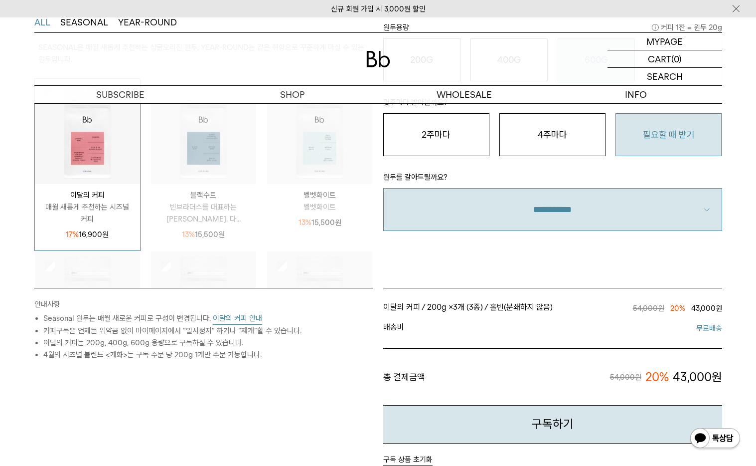
scroll to position [380, 0]
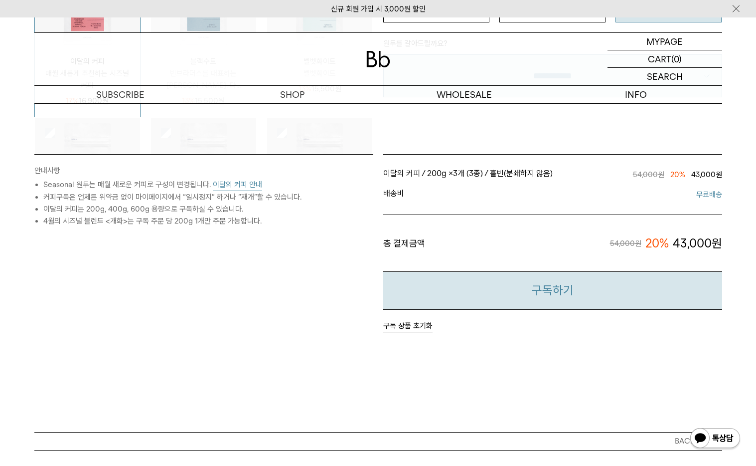
click at [482, 286] on button "구독하기" at bounding box center [552, 290] width 339 height 38
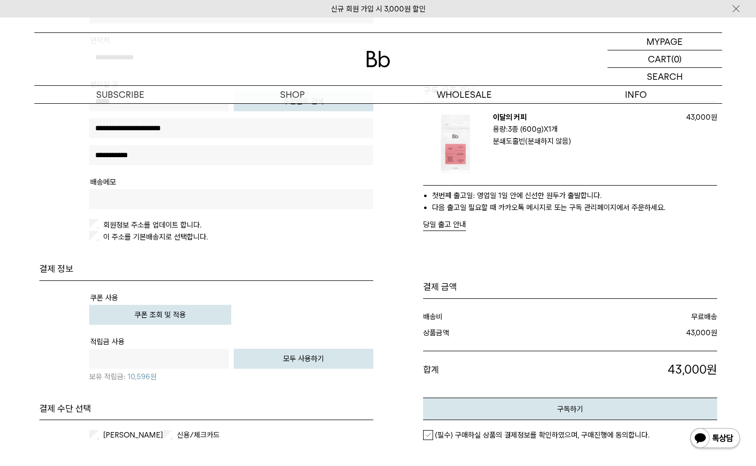
scroll to position [262, 0]
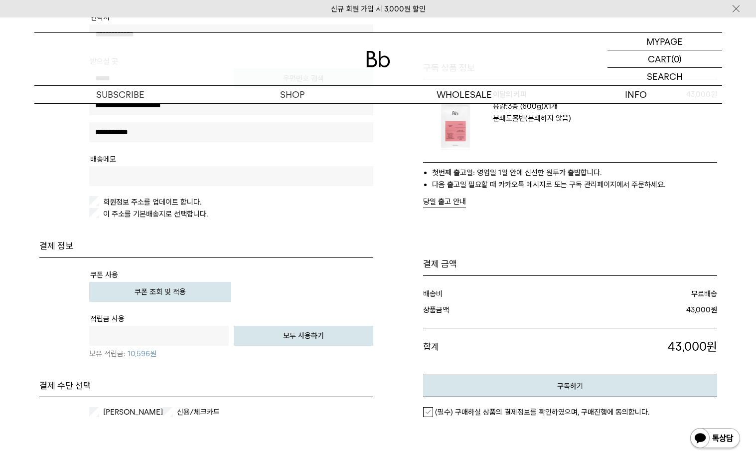
click at [261, 318] on tr "적립금 사용 원 전액 사용하기 모두 사용하기 보유 적립금: 10,596원" at bounding box center [231, 341] width 284 height 58
click at [288, 333] on button "모두 사용하기" at bounding box center [304, 336] width 140 height 20
type input "*****"
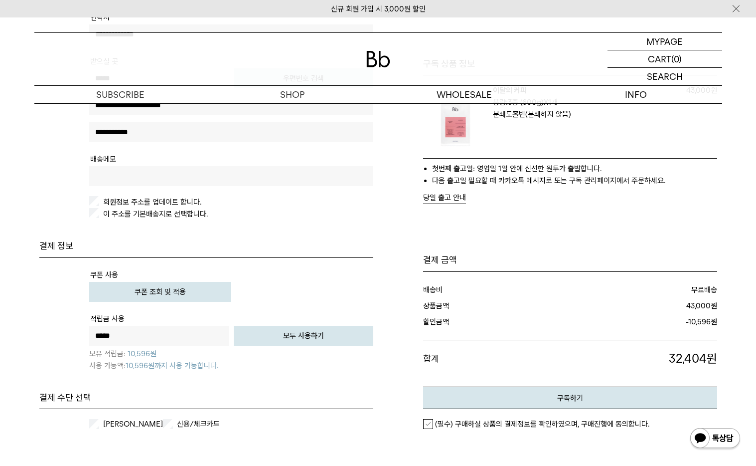
click at [139, 421] on label "[PERSON_NAME]" at bounding box center [132, 424] width 62 height 10
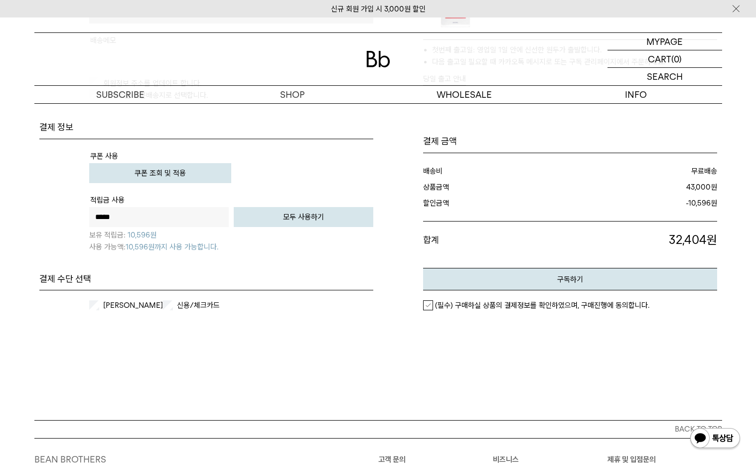
scroll to position [396, 0]
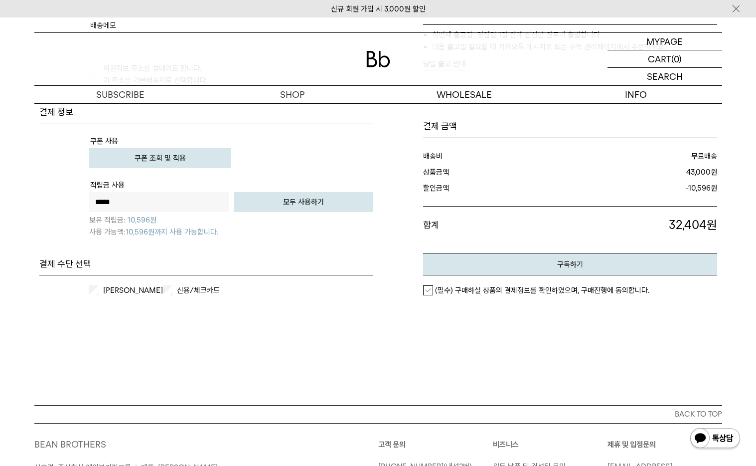
click at [472, 290] on em "(필수) 구매하실 상품의 결제정보를 확인하였으며, 구매진행에 동의합니다." at bounding box center [542, 290] width 214 height 9
click at [480, 274] on button "구독하기" at bounding box center [570, 264] width 294 height 22
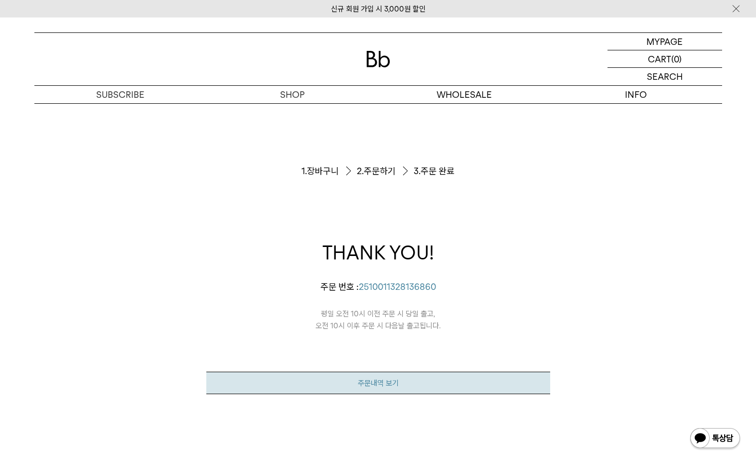
click at [393, 380] on link "주문내역 보기" at bounding box center [378, 382] width 344 height 22
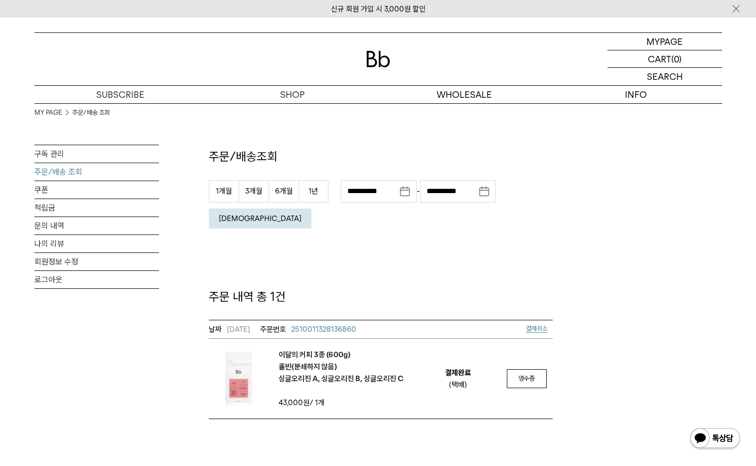
click at [323, 325] on span "2510011328136860" at bounding box center [323, 329] width 65 height 9
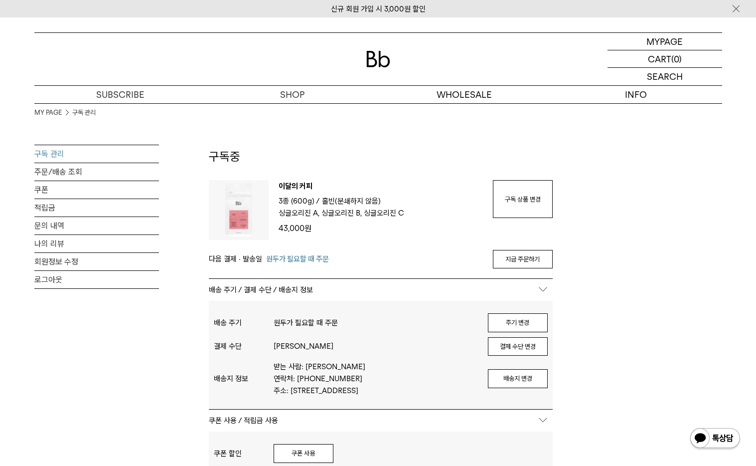
click at [492, 202] on div "이달의 커피 3종 (600g) / 분쇄도 홀빈(분쇄하지 않음) 원두 옵션 싱글오리진 A, 싱글오리진 B, 싱글오리진 C 43,000 원 구독 …" at bounding box center [381, 210] width 344 height 60
click at [510, 201] on link "구독 상품 변경" at bounding box center [523, 199] width 60 height 38
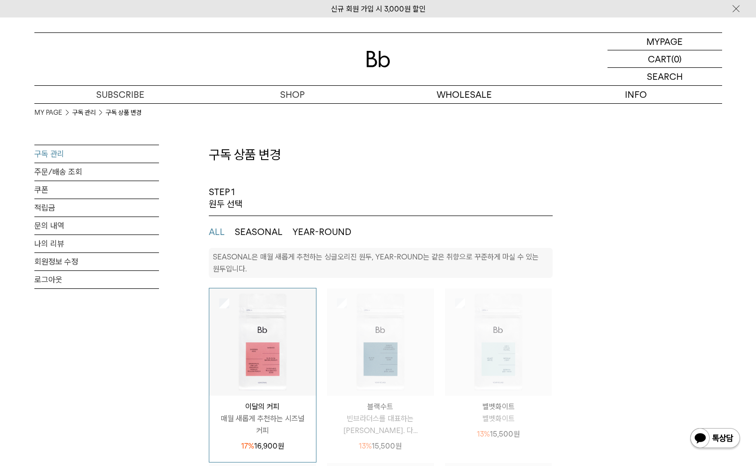
select select "**"
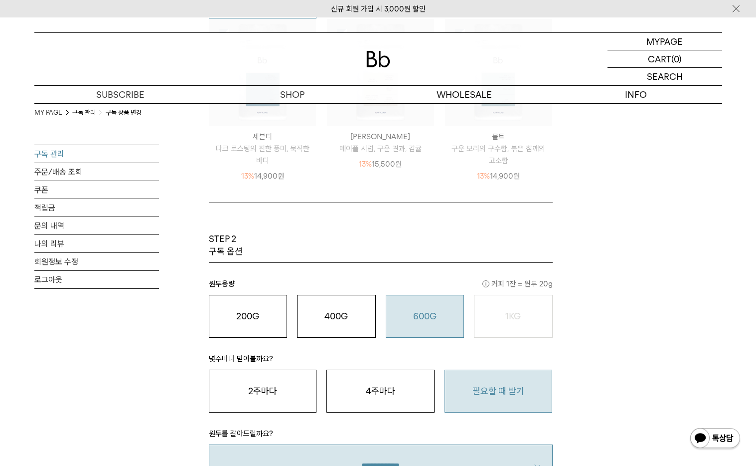
scroll to position [694, 0]
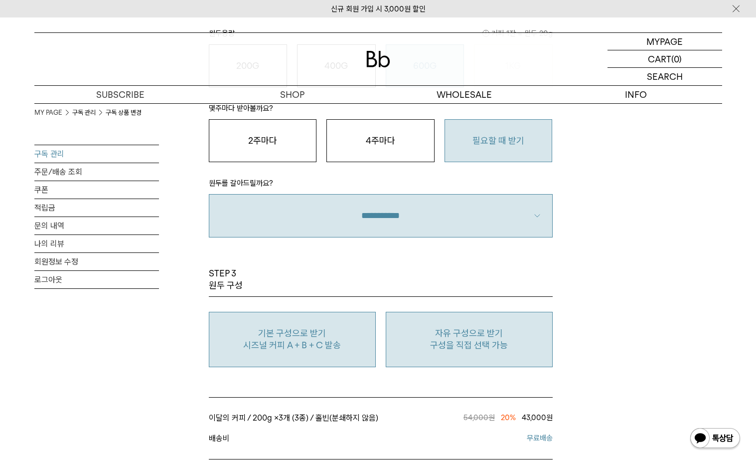
click at [426, 345] on p "구성을 직접 선택 가능" at bounding box center [469, 345] width 156 height 12
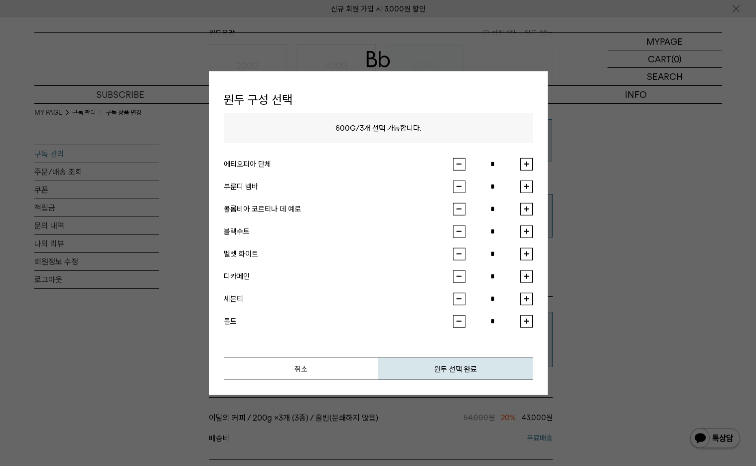
click at [528, 165] on button "button" at bounding box center [527, 164] width 12 height 12
type input "*"
click at [524, 209] on button "button" at bounding box center [527, 208] width 12 height 12
type input "*"
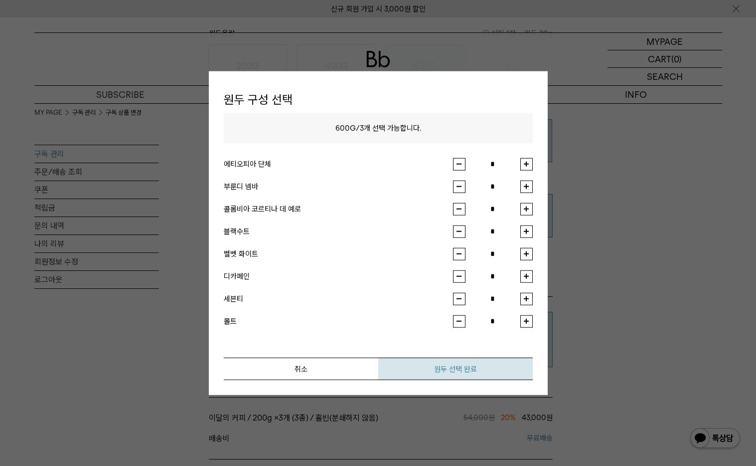
click at [494, 364] on button "원두 선택 완료" at bounding box center [455, 368] width 155 height 22
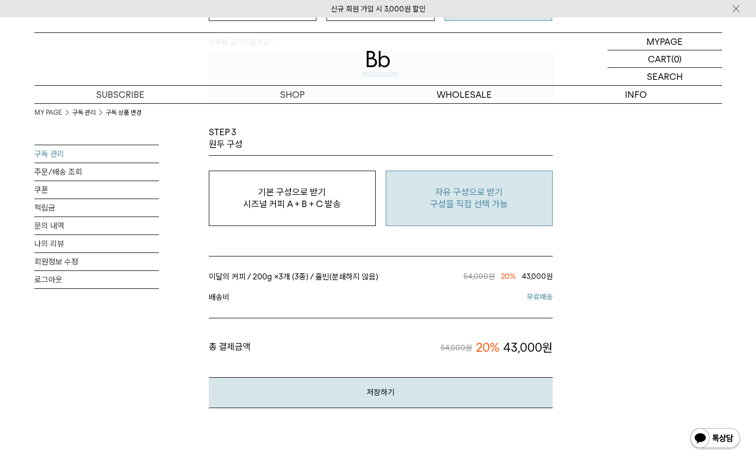
scroll to position [968, 0]
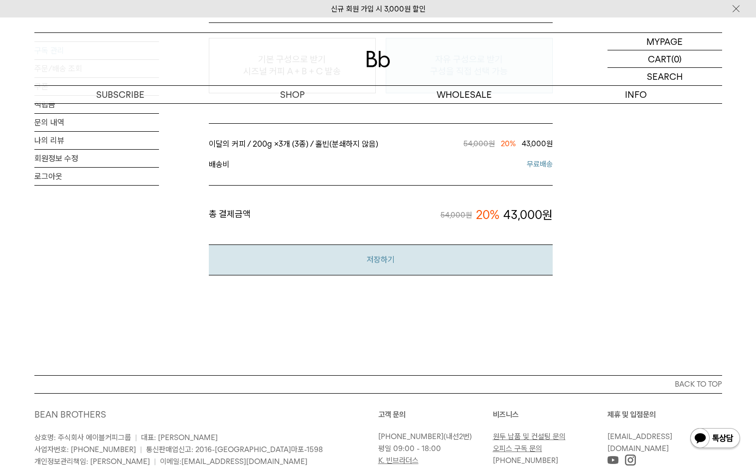
click at [397, 266] on button "저장하기" at bounding box center [381, 259] width 344 height 30
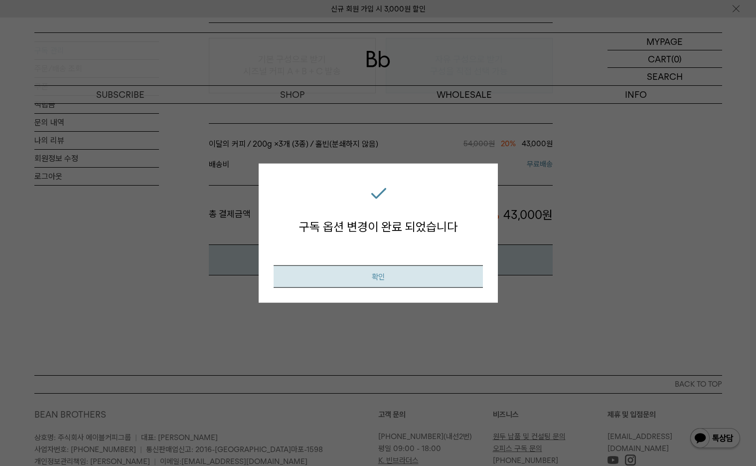
click at [391, 286] on button "확인" at bounding box center [378, 276] width 209 height 22
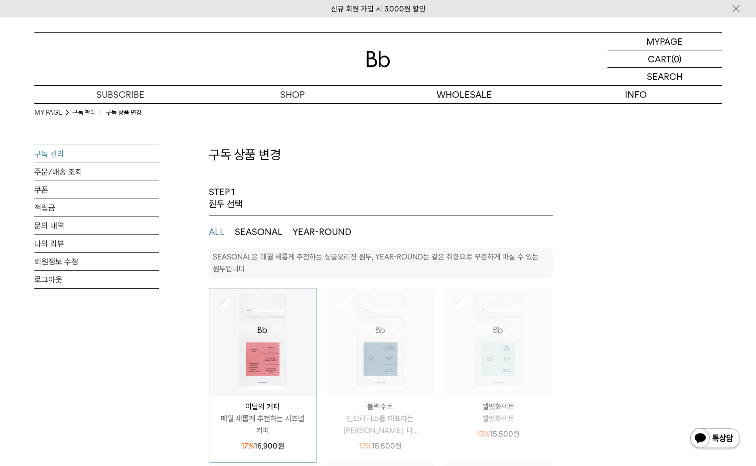
select select "**"
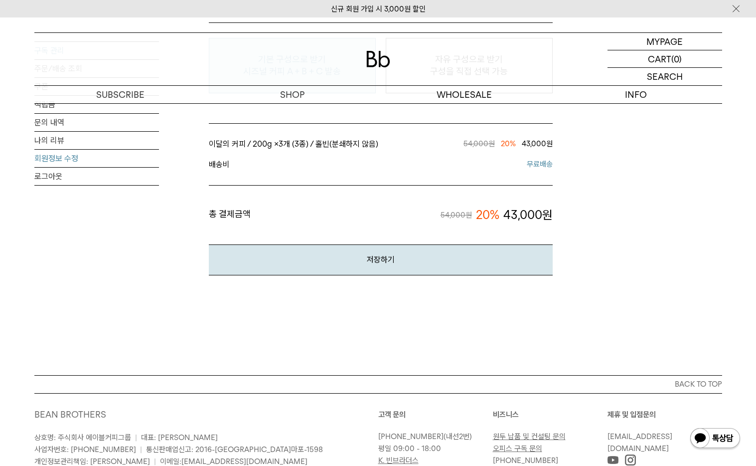
scroll to position [870, 0]
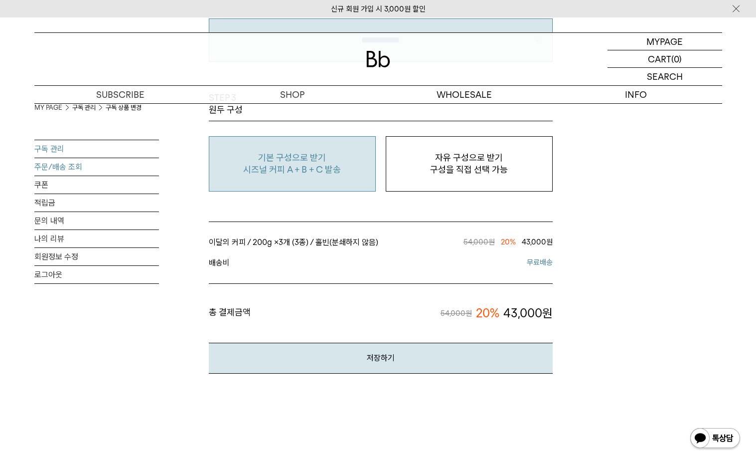
click at [74, 161] on link "주문/배송 조회" at bounding box center [96, 166] width 125 height 17
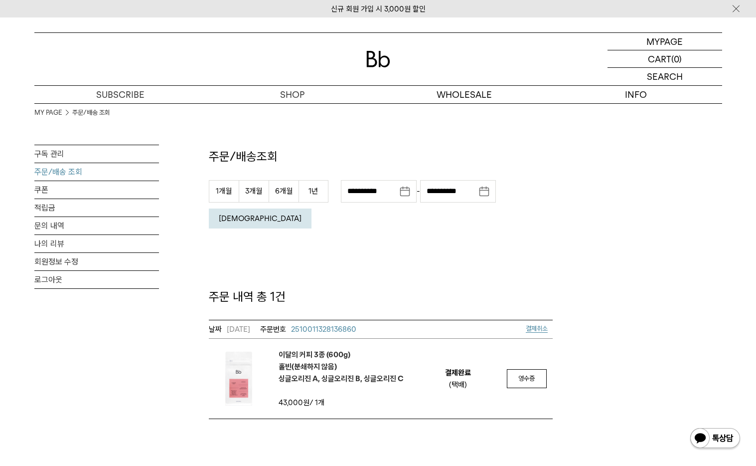
click at [535, 323] on span "결제취소" at bounding box center [539, 329] width 27 height 12
click at [534, 325] on span "결제취소" at bounding box center [537, 328] width 22 height 7
click at [72, 152] on link "구독 관리" at bounding box center [96, 153] width 125 height 17
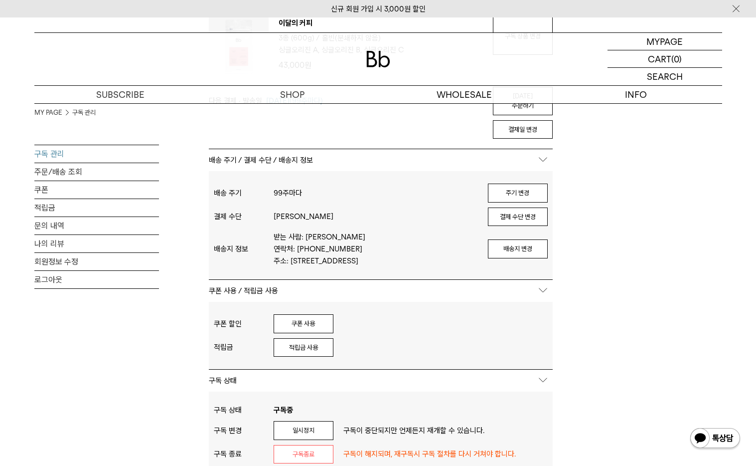
scroll to position [156, 0]
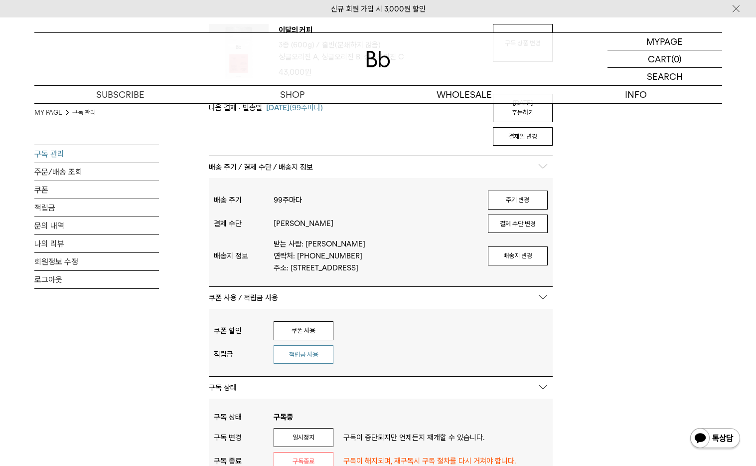
click at [316, 345] on button "적립금 사용" at bounding box center [304, 354] width 60 height 19
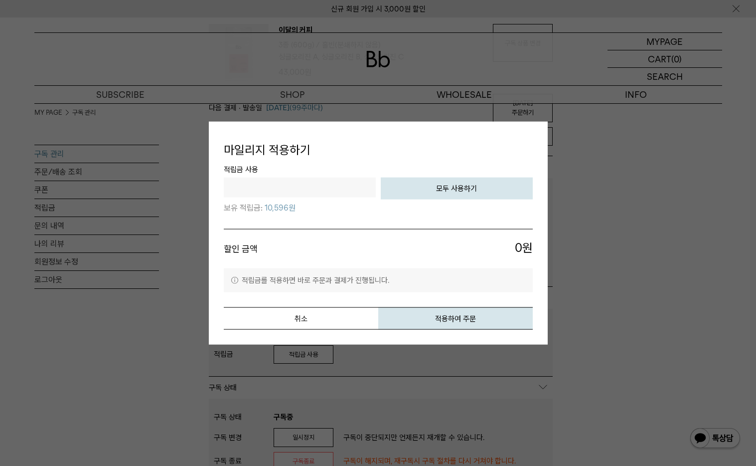
click at [449, 186] on button "모두 사용하기" at bounding box center [457, 188] width 152 height 22
type input "*****"
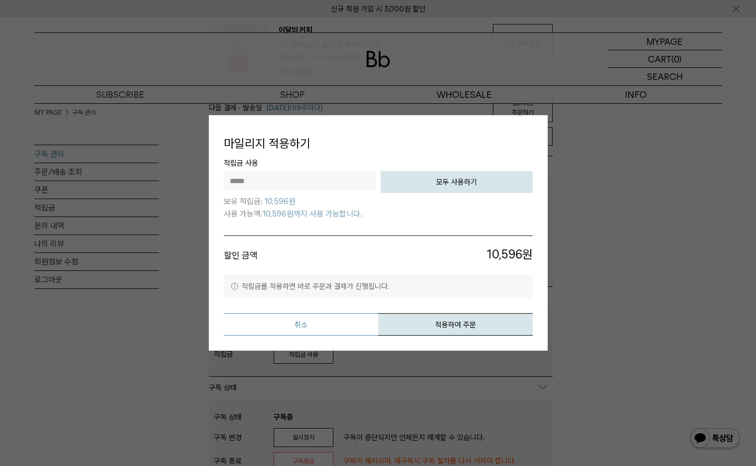
click at [292, 328] on button "취소" at bounding box center [301, 324] width 155 height 22
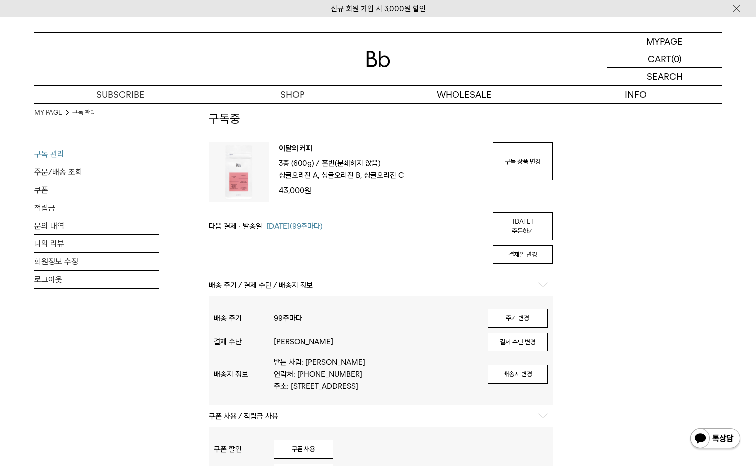
scroll to position [36, 0]
click at [528, 160] on link "구독 상품 변경" at bounding box center [523, 163] width 60 height 38
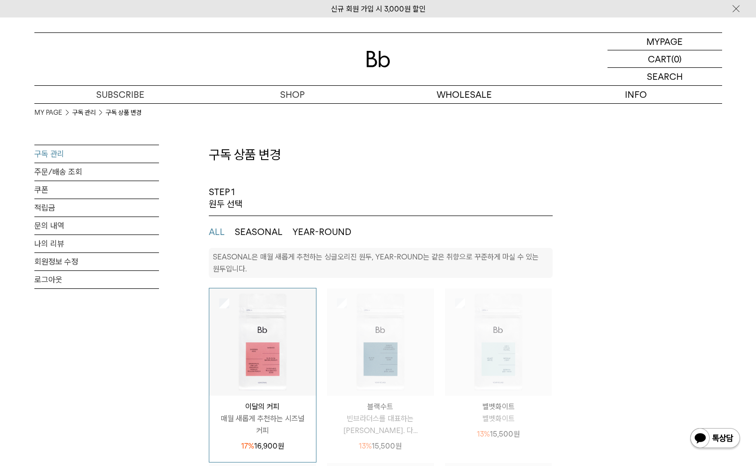
select select "**"
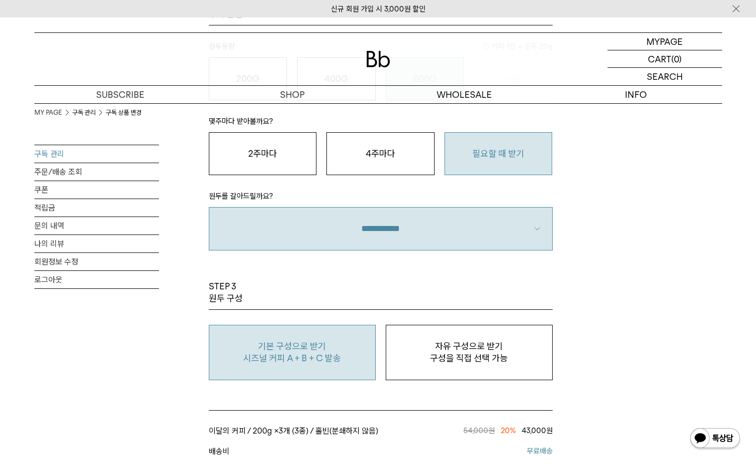
scroll to position [703, 0]
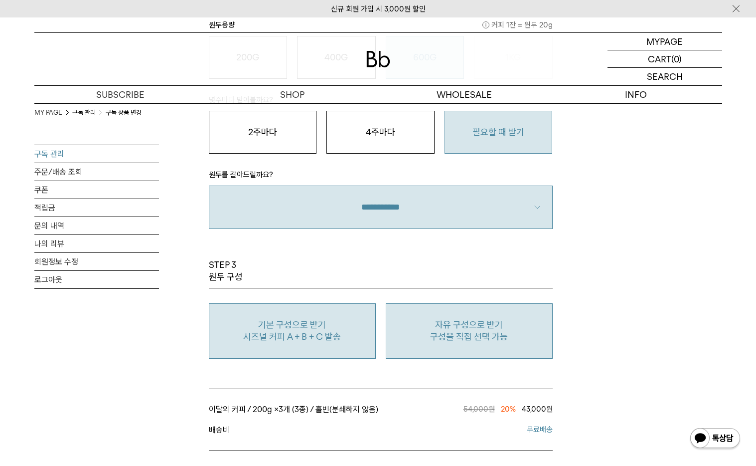
click at [457, 314] on button "자유 구성으로 받기 구성을 직접 선택 가능" at bounding box center [469, 330] width 167 height 55
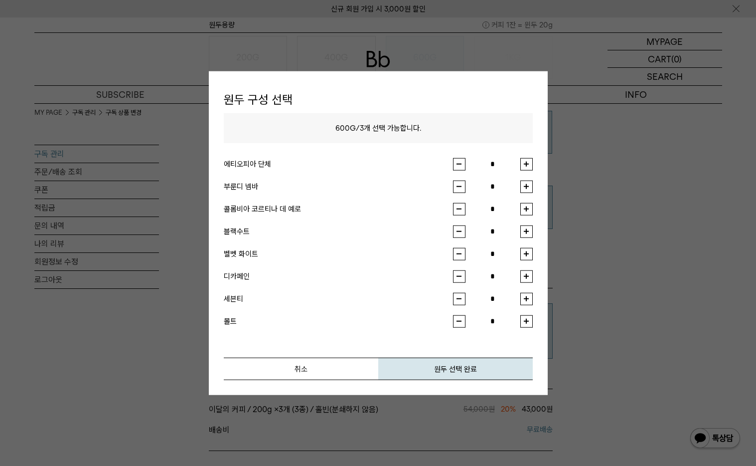
click at [457, 314] on li "세븐티 *" at bounding box center [378, 303] width 309 height 22
click at [522, 170] on button "button" at bounding box center [527, 164] width 12 height 12
type input "*"
click at [526, 217] on li "콜롬비아 코르티나 데 예로 *" at bounding box center [378, 213] width 309 height 22
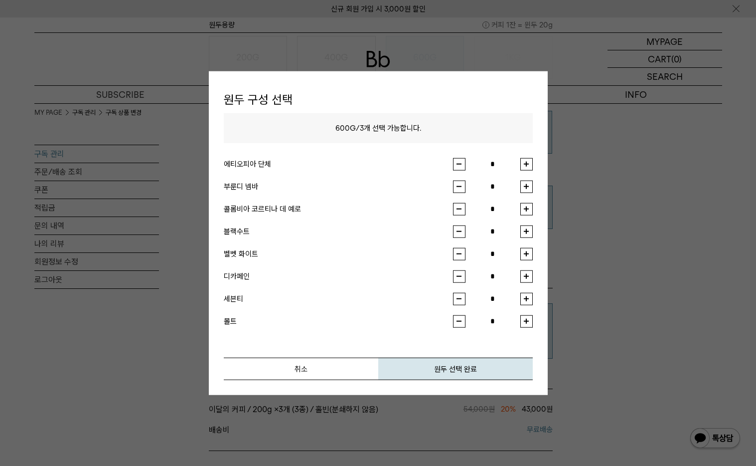
click at [526, 213] on button "button" at bounding box center [527, 208] width 12 height 12
type input "*"
click at [470, 365] on button "원두 선택 완료" at bounding box center [455, 368] width 155 height 22
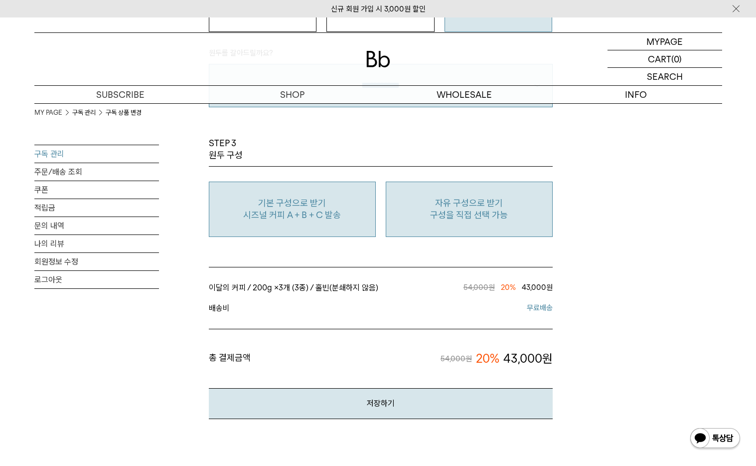
scroll to position [914, 0]
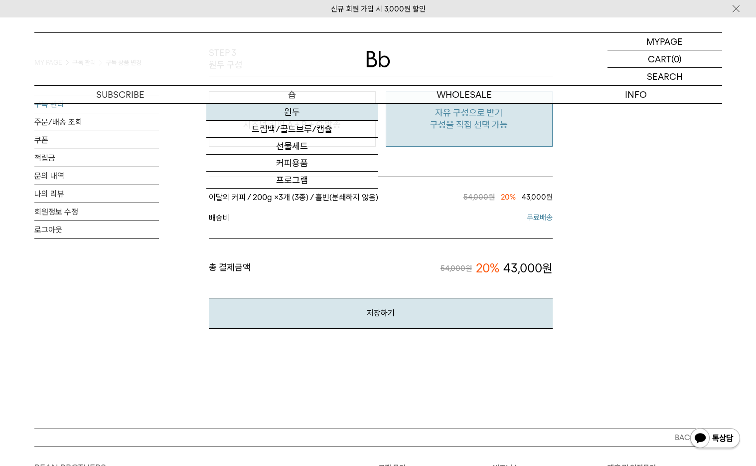
click at [284, 110] on link "원두" at bounding box center [292, 112] width 172 height 17
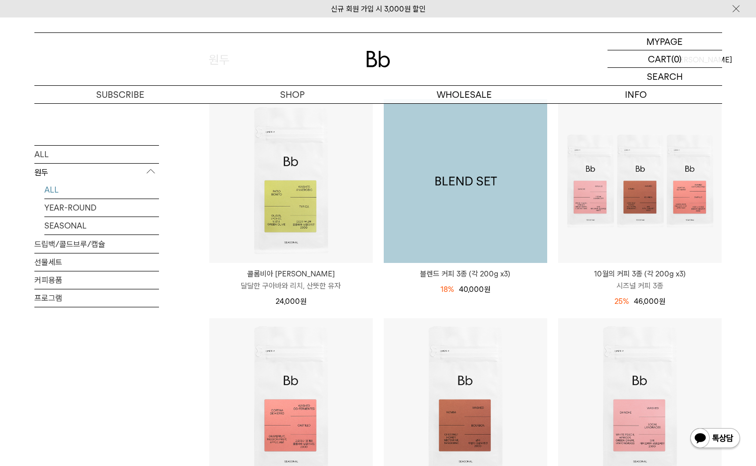
scroll to position [221, 0]
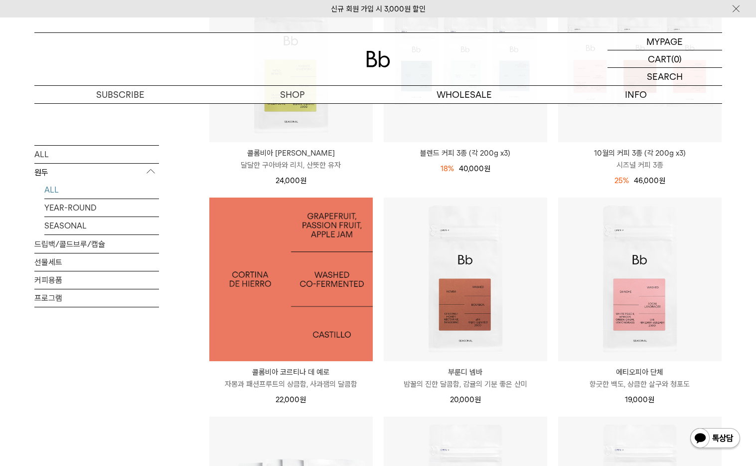
click at [276, 275] on img at bounding box center [291, 279] width 164 height 164
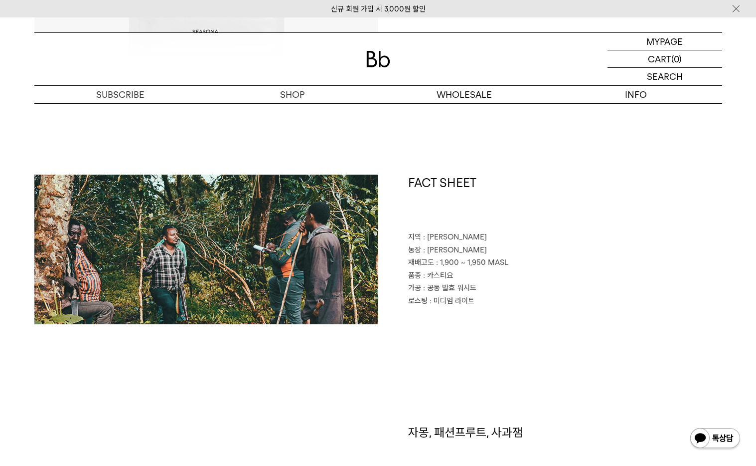
scroll to position [390, 0]
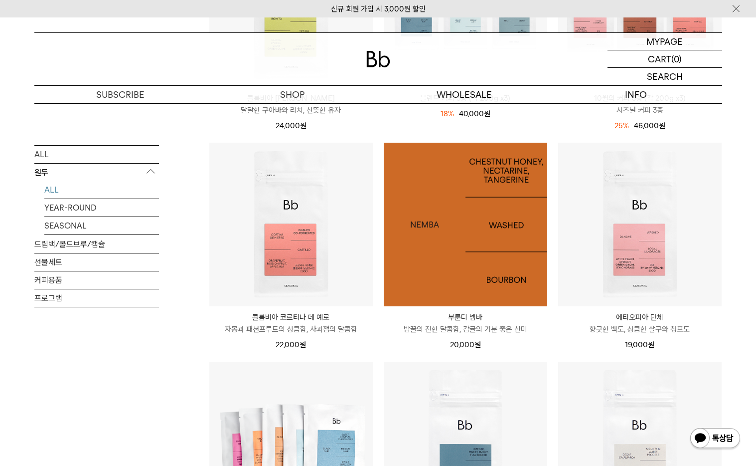
scroll to position [283, 0]
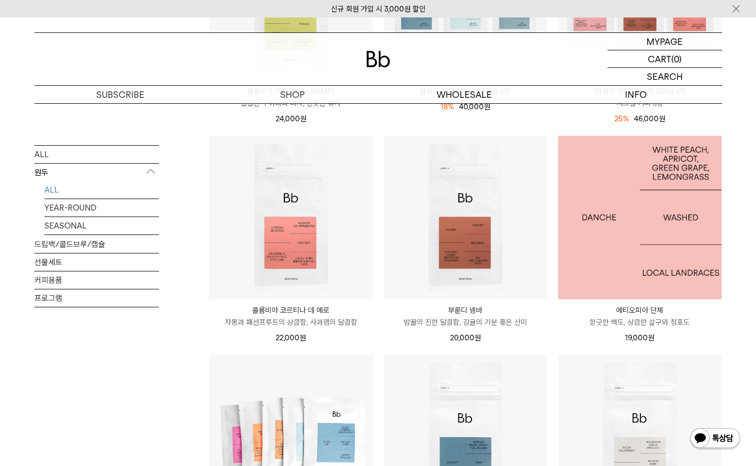
click at [612, 231] on img at bounding box center [640, 218] width 164 height 164
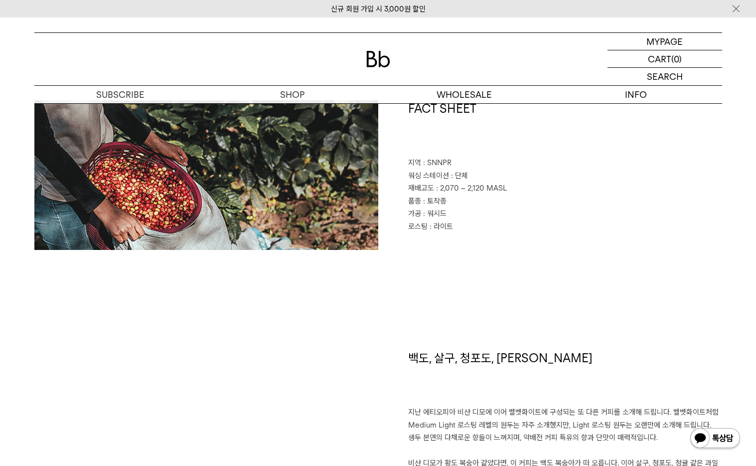
scroll to position [455, 0]
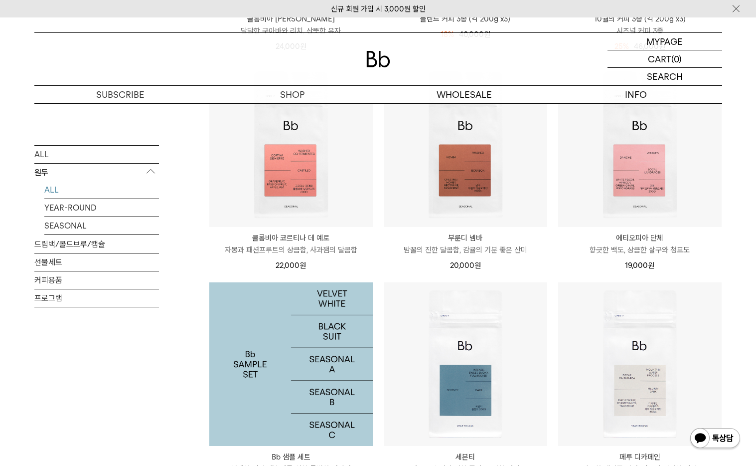
scroll to position [341, 0]
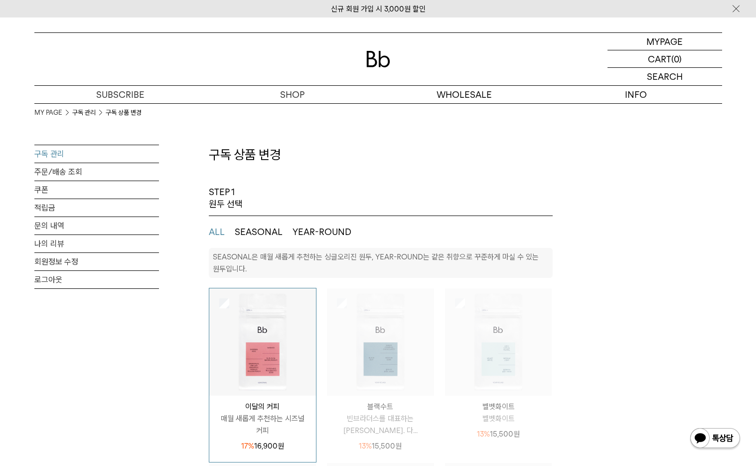
select select "**"
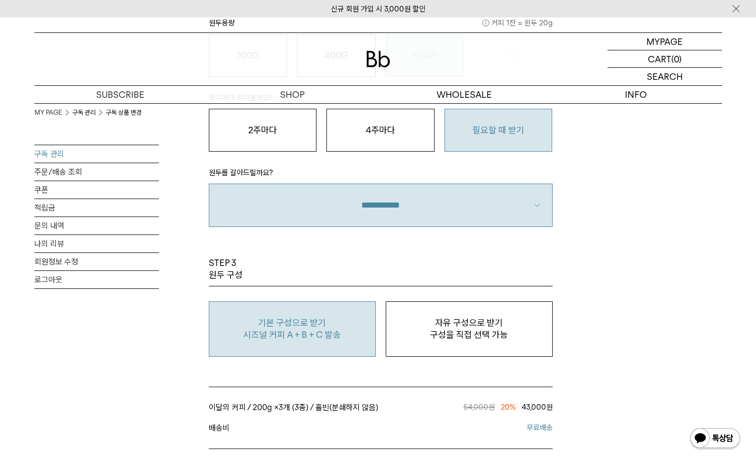
scroll to position [745, 0]
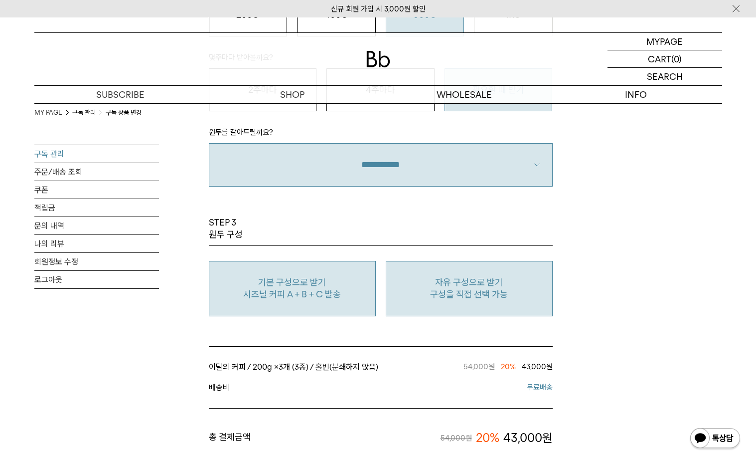
click at [407, 303] on button "자유 구성으로 받기 구성을 직접 선택 가능" at bounding box center [469, 288] width 167 height 55
type input "*"
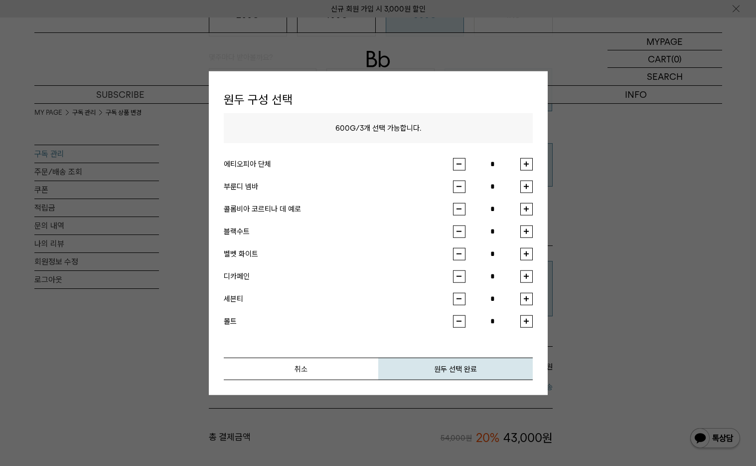
click at [529, 172] on li "에티오피아 단체 *" at bounding box center [378, 169] width 309 height 22
click at [529, 169] on button "button" at bounding box center [527, 164] width 12 height 12
type input "*"
click at [526, 208] on button "button" at bounding box center [527, 208] width 12 height 12
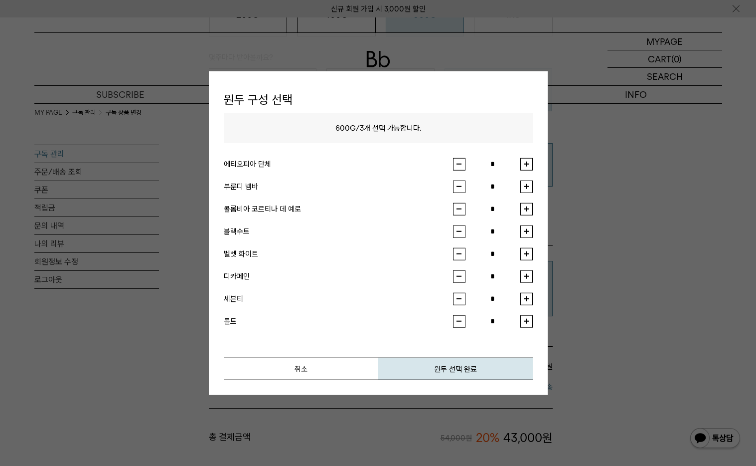
type input "*"
click at [423, 361] on button "원두 선택 완료" at bounding box center [455, 368] width 155 height 22
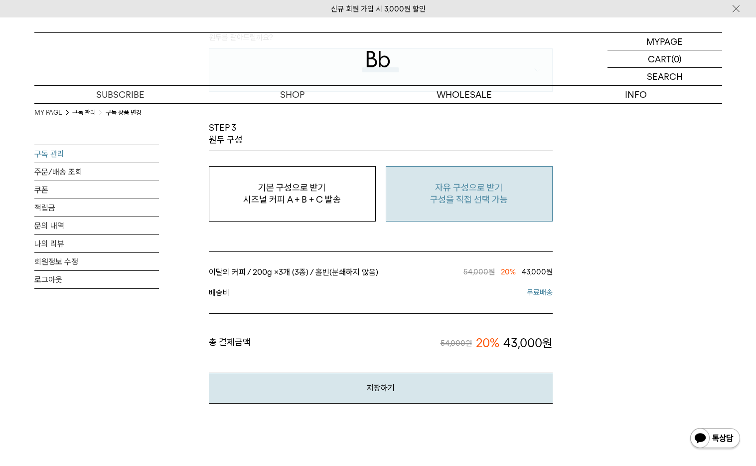
scroll to position [913, 0]
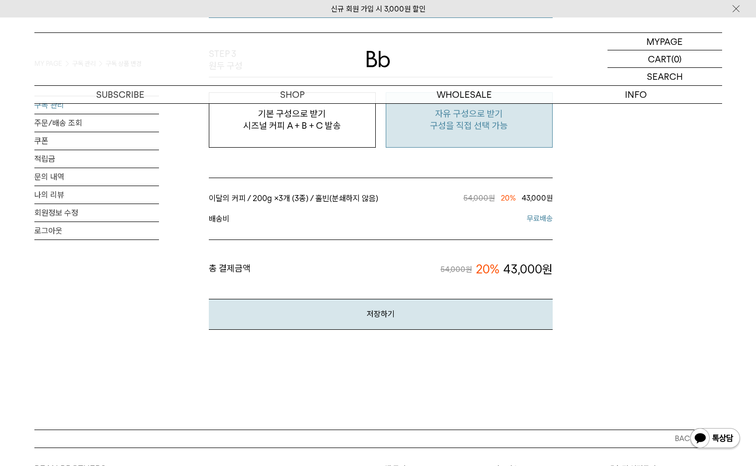
click at [415, 323] on button "저장하기" at bounding box center [381, 314] width 344 height 30
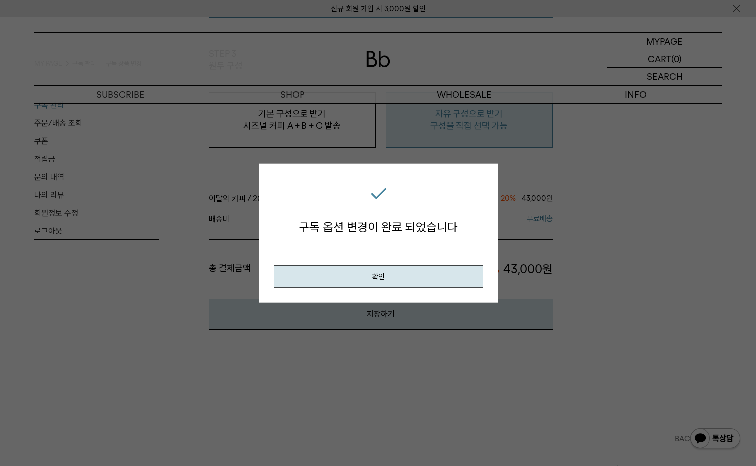
click at [407, 289] on div "구독 옵션 변경이 완료 되었습니다 확인" at bounding box center [378, 233] width 239 height 139
click at [407, 281] on button "확인" at bounding box center [378, 276] width 209 height 22
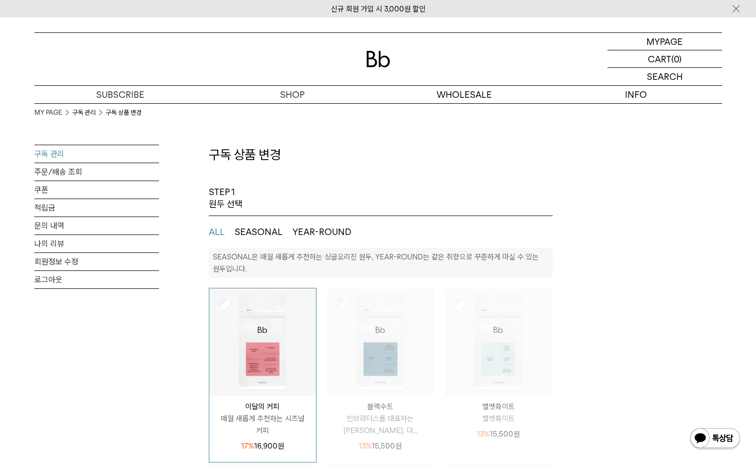
select select "**"
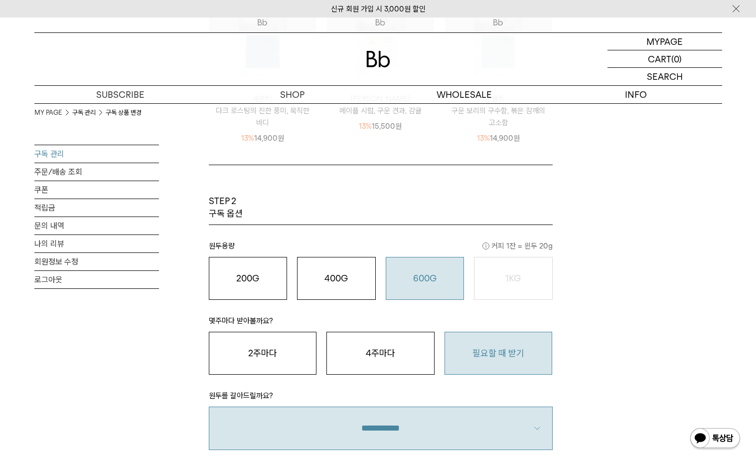
scroll to position [85, 0]
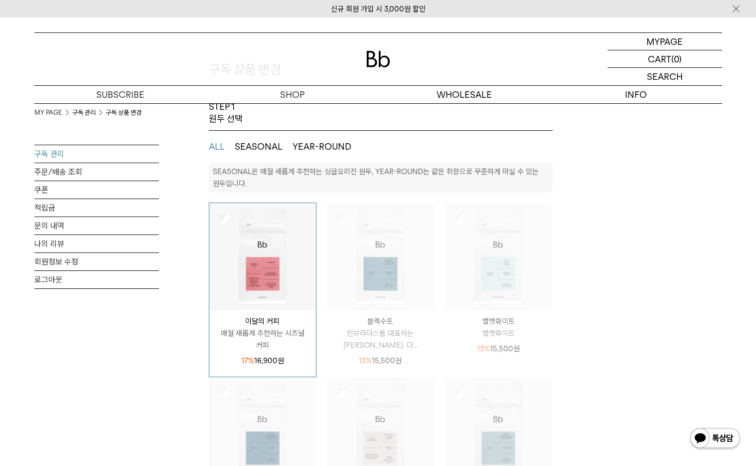
click at [121, 145] on link "구독 관리" at bounding box center [96, 153] width 125 height 17
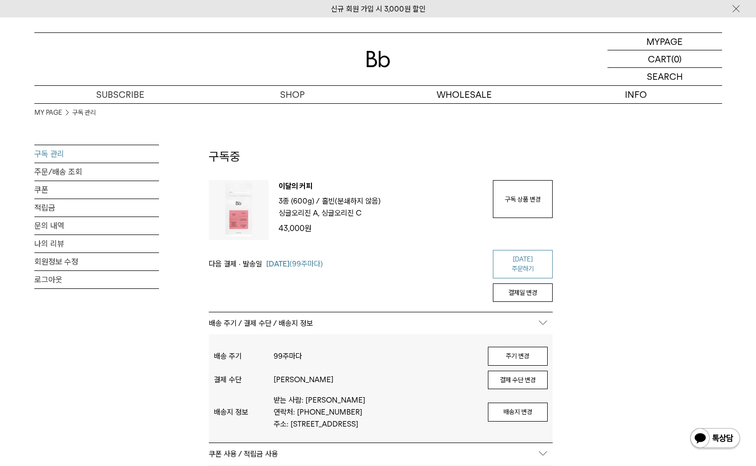
click at [517, 257] on link "[DATE] 주문하기" at bounding box center [523, 264] width 60 height 28
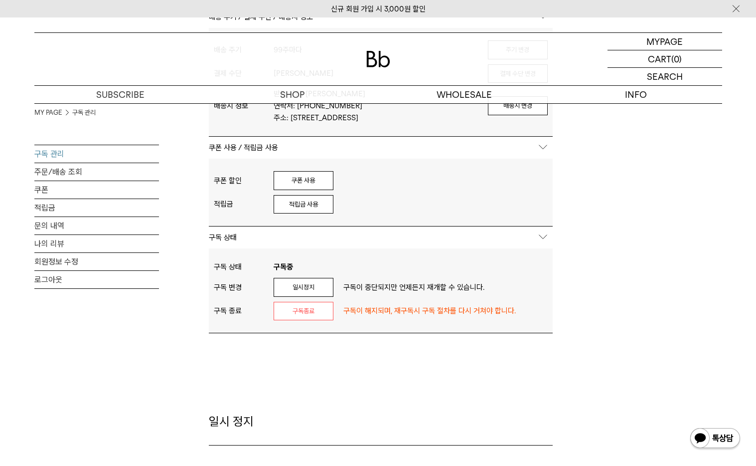
scroll to position [319, 0]
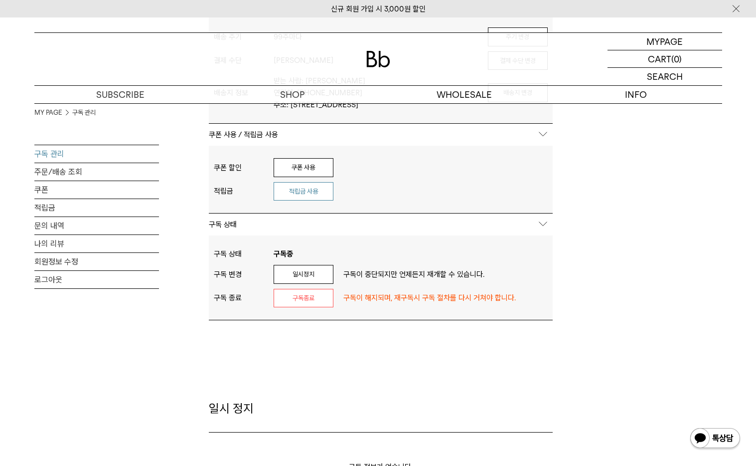
click at [318, 182] on button "적립금 사용" at bounding box center [304, 191] width 60 height 19
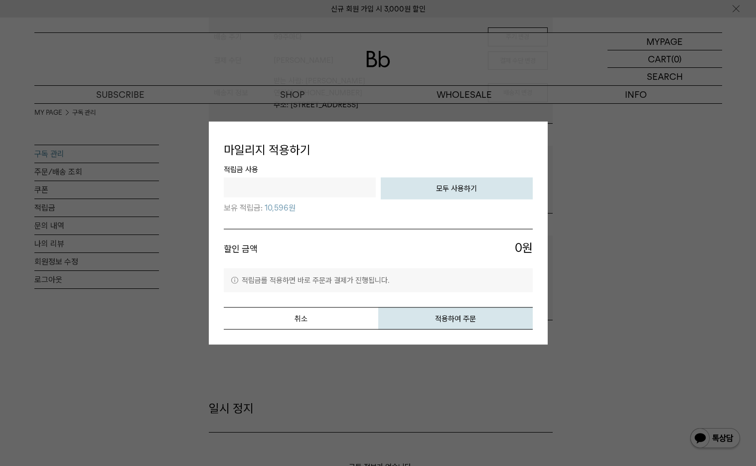
click at [431, 192] on button "모두 사용하기" at bounding box center [457, 188] width 152 height 22
type input "*****"
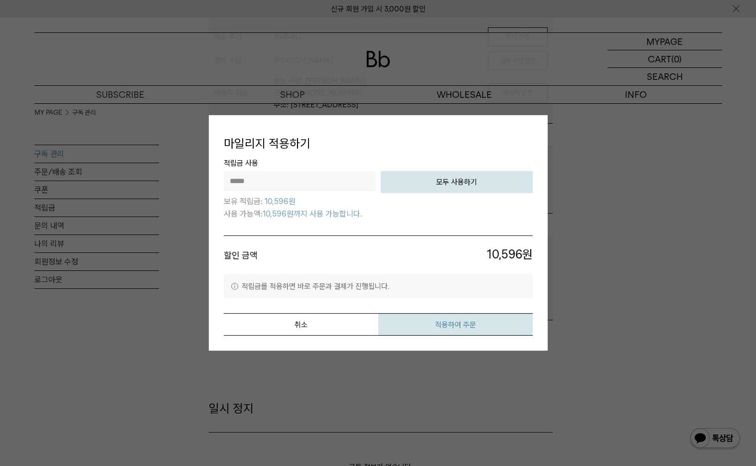
click at [484, 328] on button "적용하여 주문" at bounding box center [455, 324] width 155 height 22
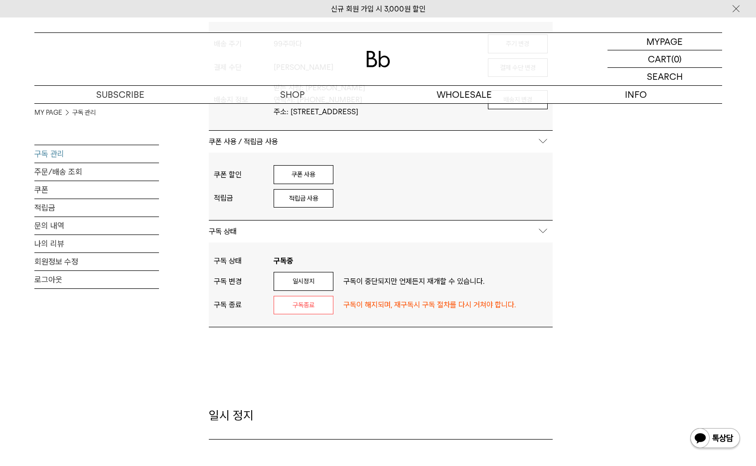
scroll to position [0, 0]
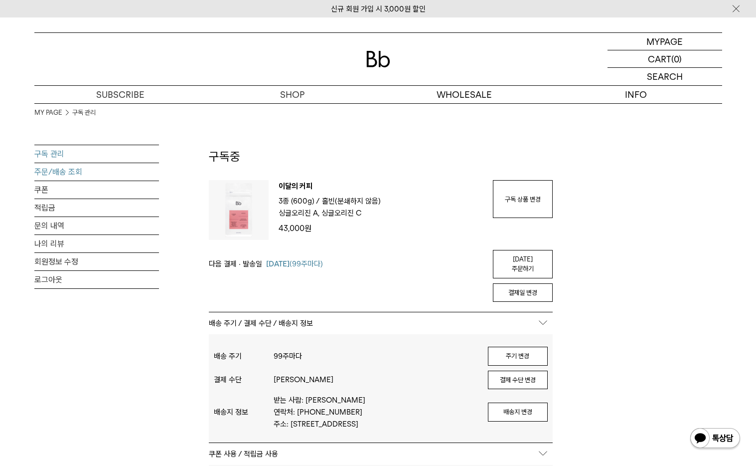
click at [98, 169] on link "주문/배송 조회" at bounding box center [96, 171] width 125 height 17
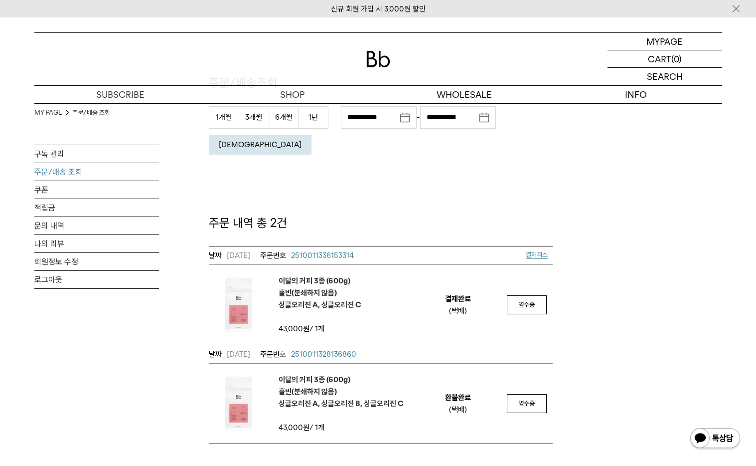
scroll to position [133, 0]
